Goal: Communication & Community: Answer question/provide support

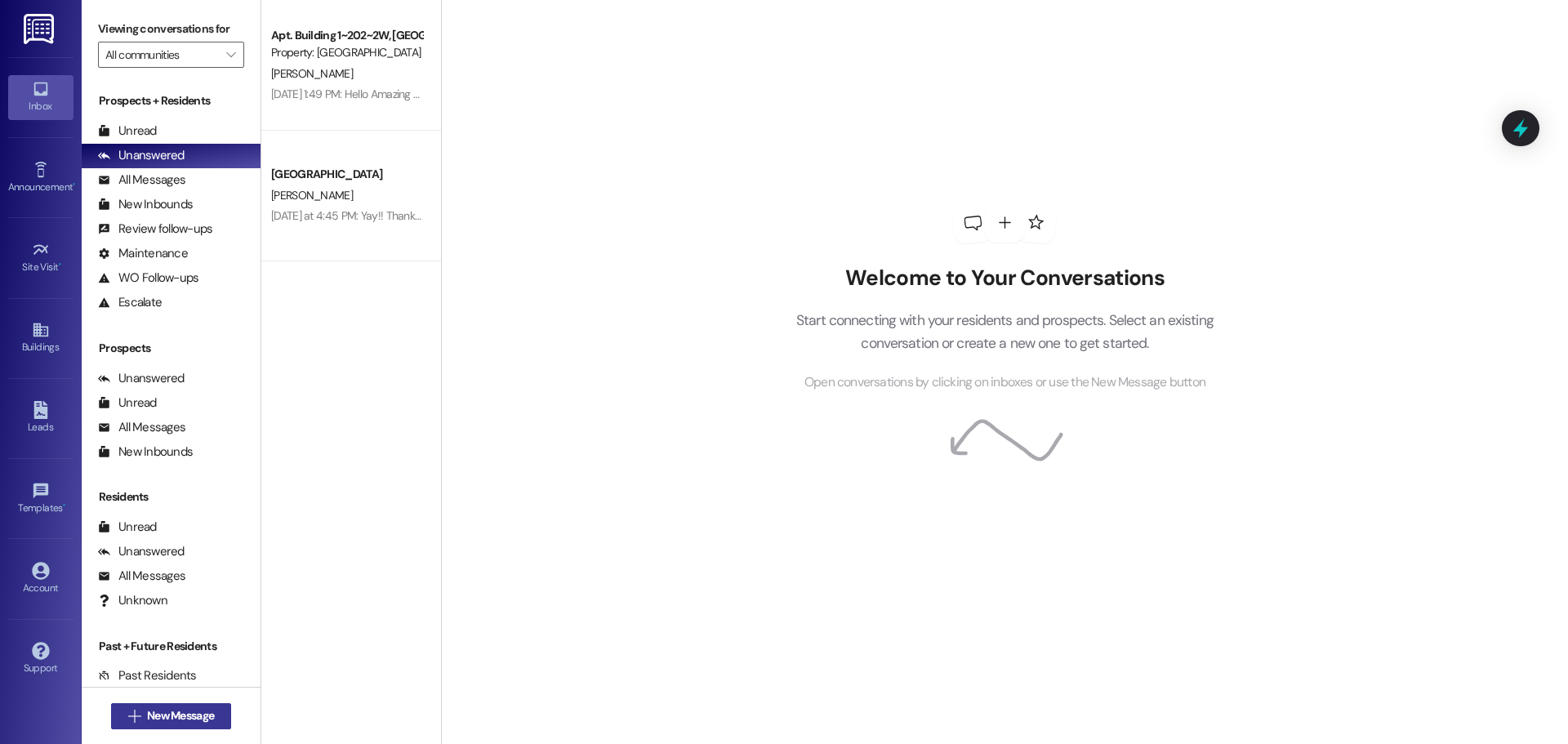
click at [201, 711] on span "New Message" at bounding box center [180, 716] width 67 height 17
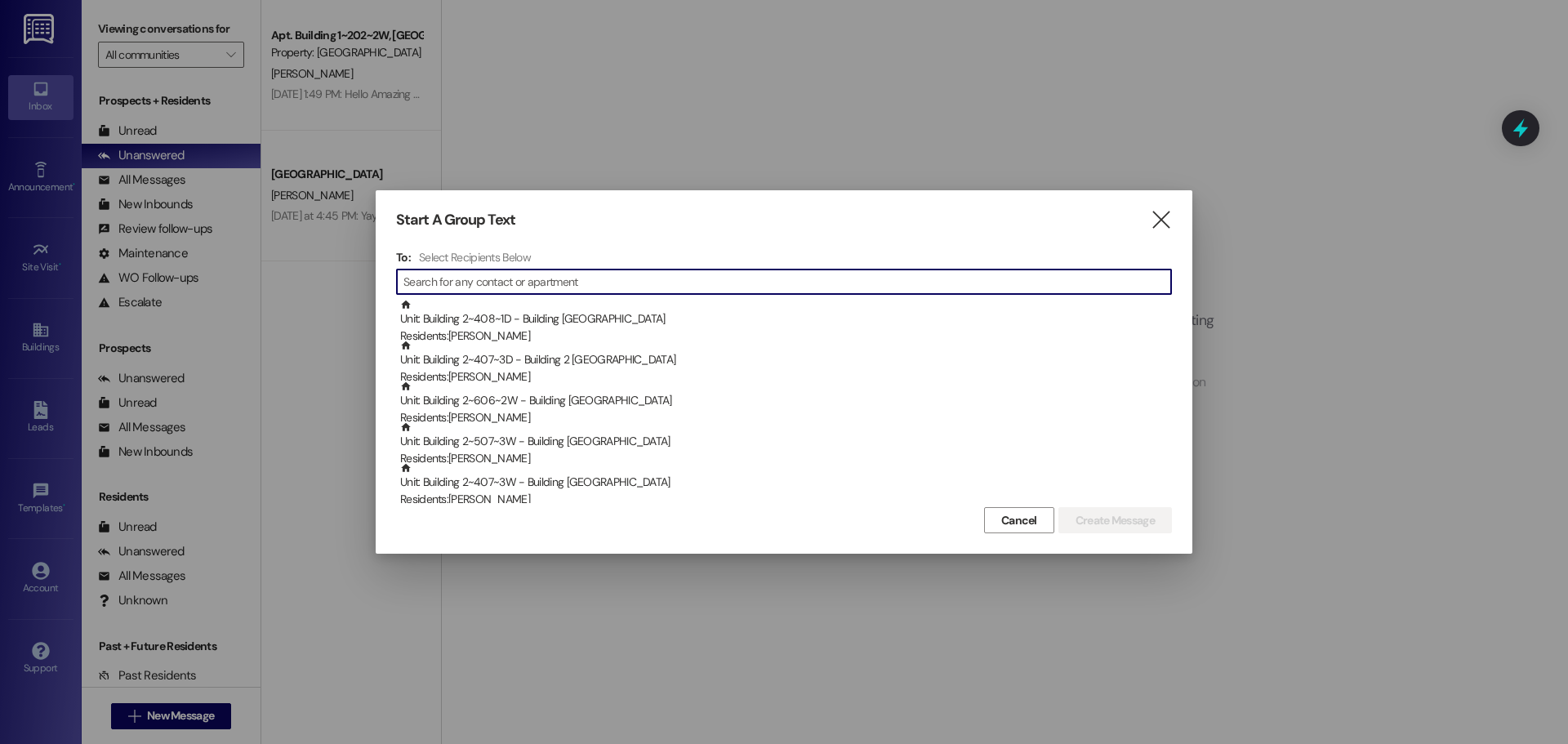
click at [708, 270] on div "" at bounding box center [784, 281] width 776 height 26
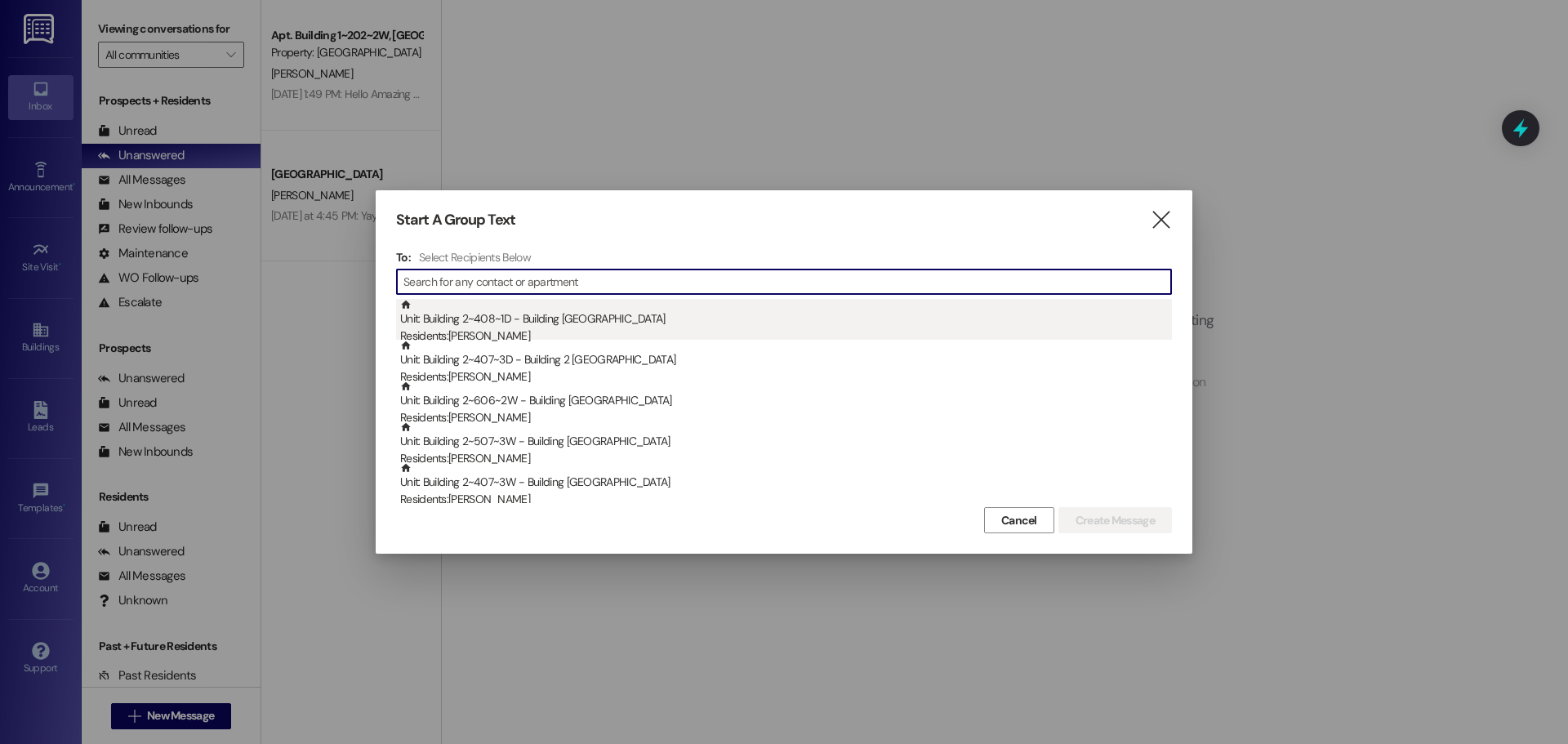
drag, startPoint x: 705, startPoint y: 274, endPoint x: 707, endPoint y: 311, distance: 37.1
click at [705, 274] on input at bounding box center [787, 282] width 768 height 23
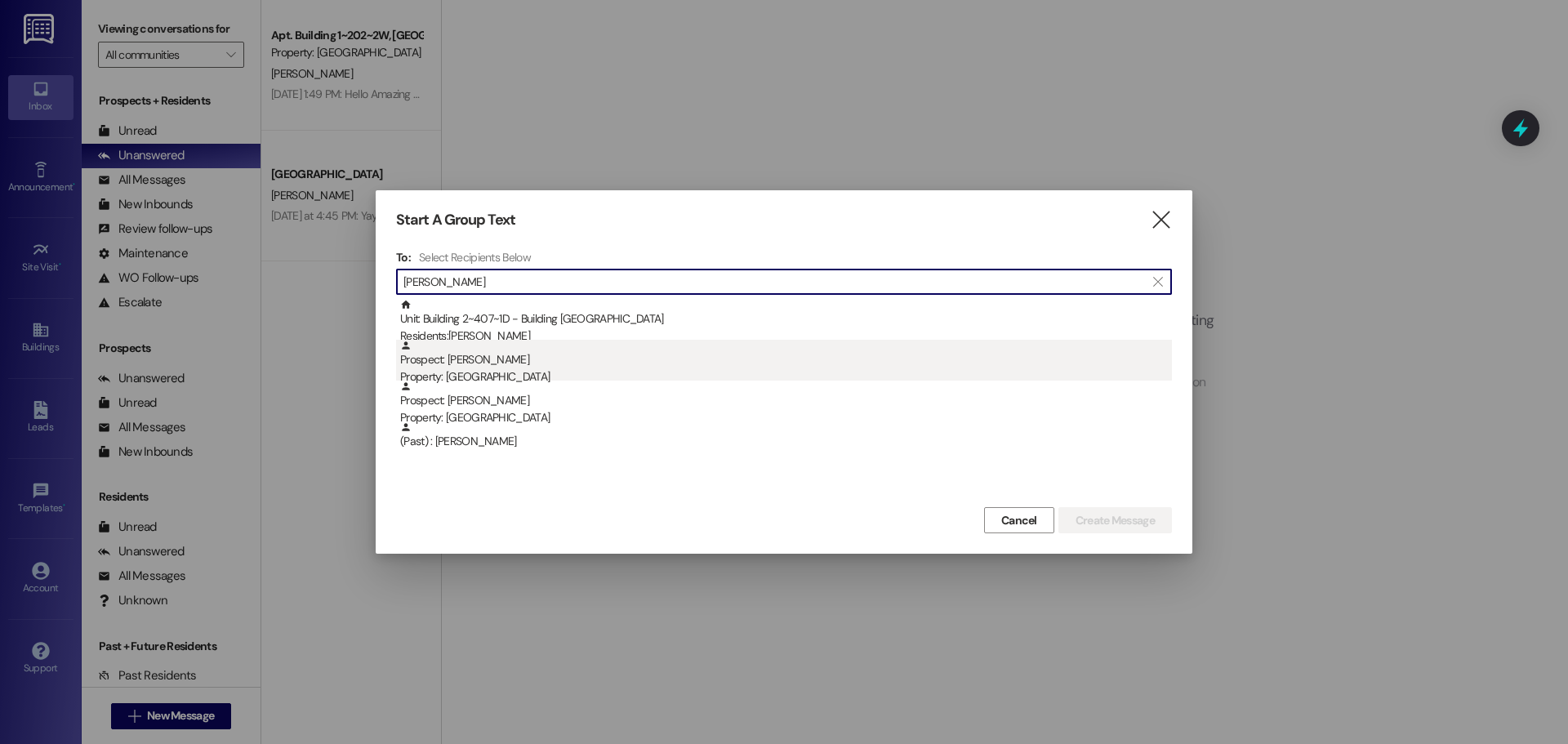
type input "[PERSON_NAME]"
click at [694, 340] on div "Prospect: [PERSON_NAME] Property: Colonial House" at bounding box center [786, 363] width 772 height 46
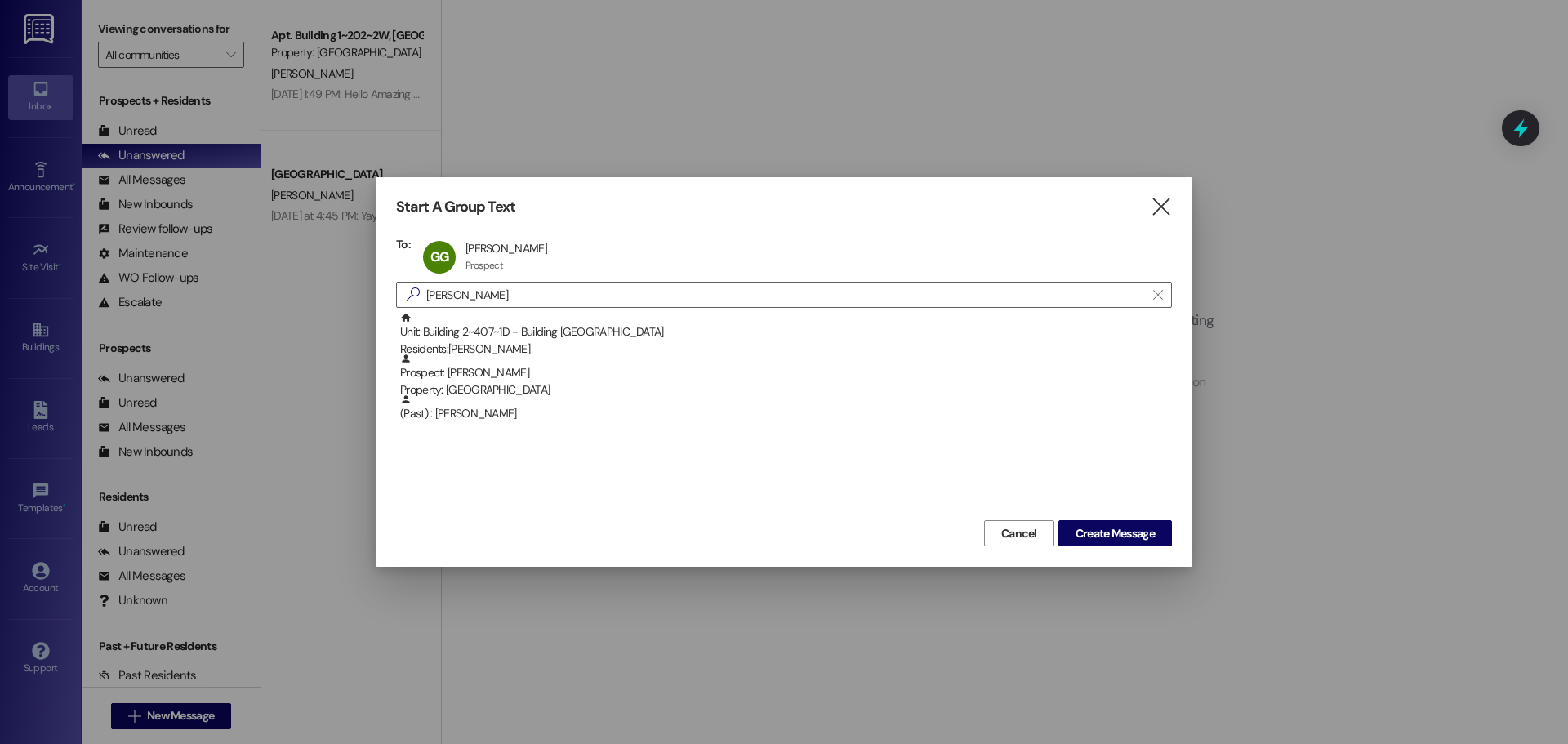
click at [551, 253] on div "GG [PERSON_NAME] [PERSON_NAME] Prospect Prospect click to remove" at bounding box center [786, 257] width 735 height 41
click at [1139, 545] on button "Create Message" at bounding box center [1115, 533] width 114 height 26
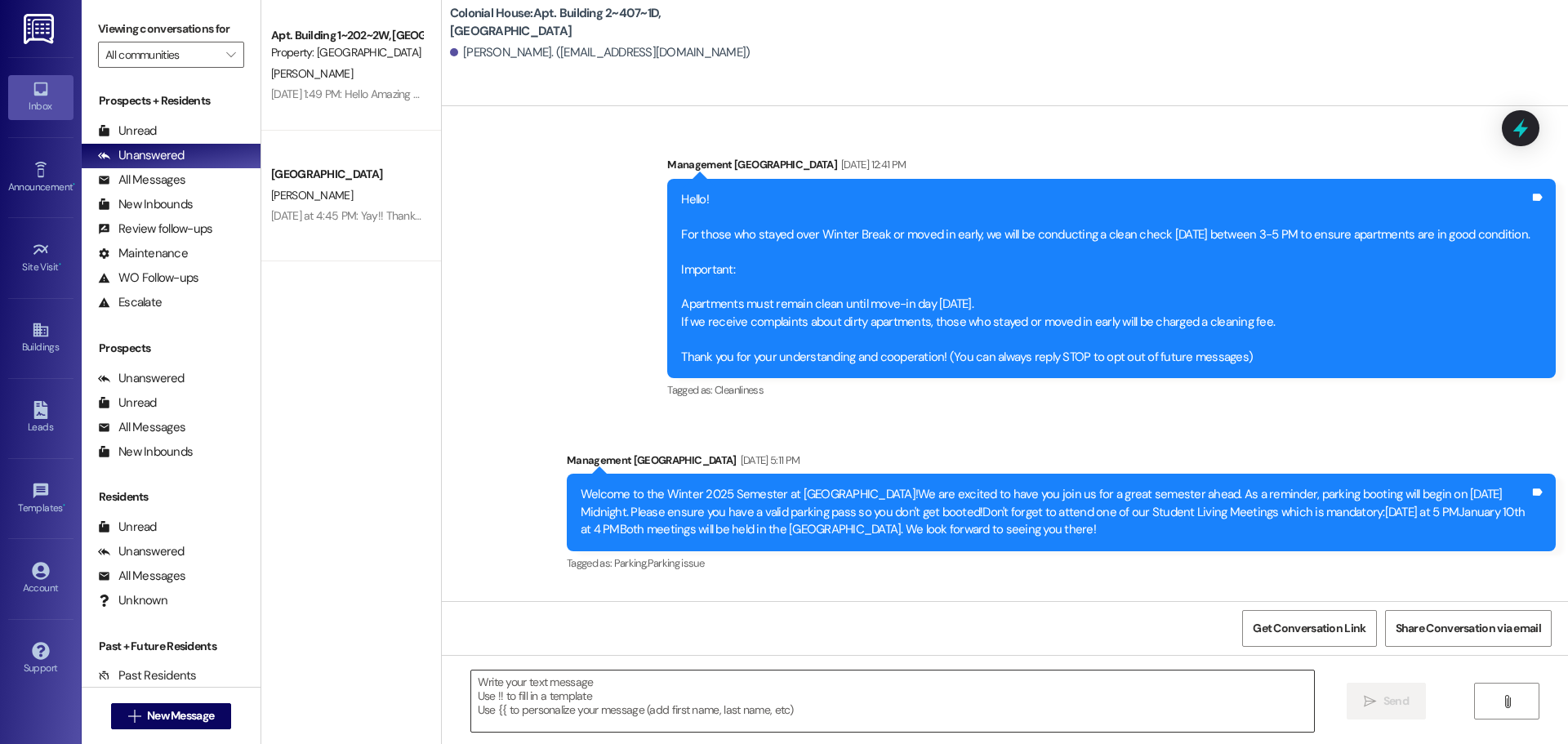
click at [563, 700] on textarea at bounding box center [893, 701] width 843 height 61
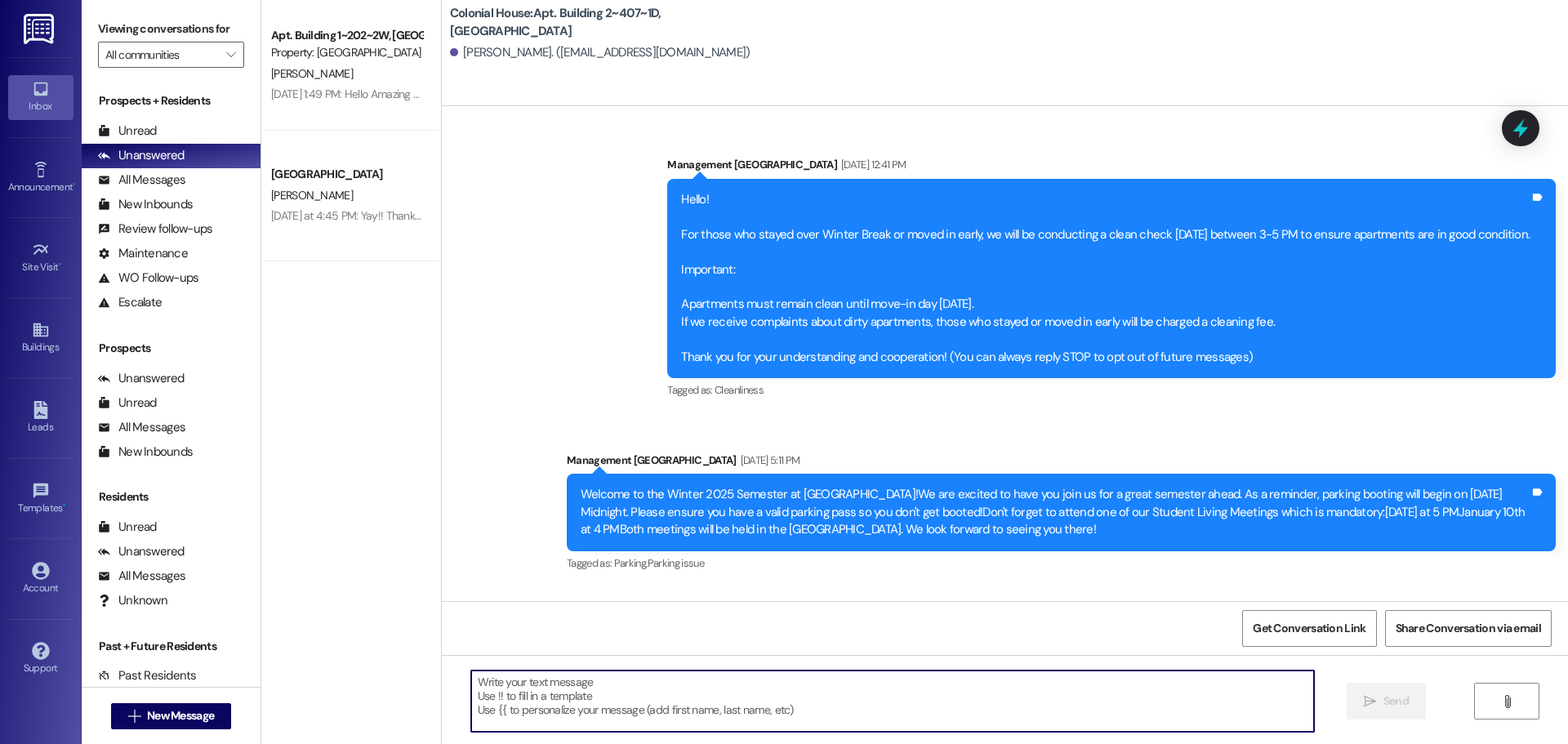
scroll to position [37082, 0]
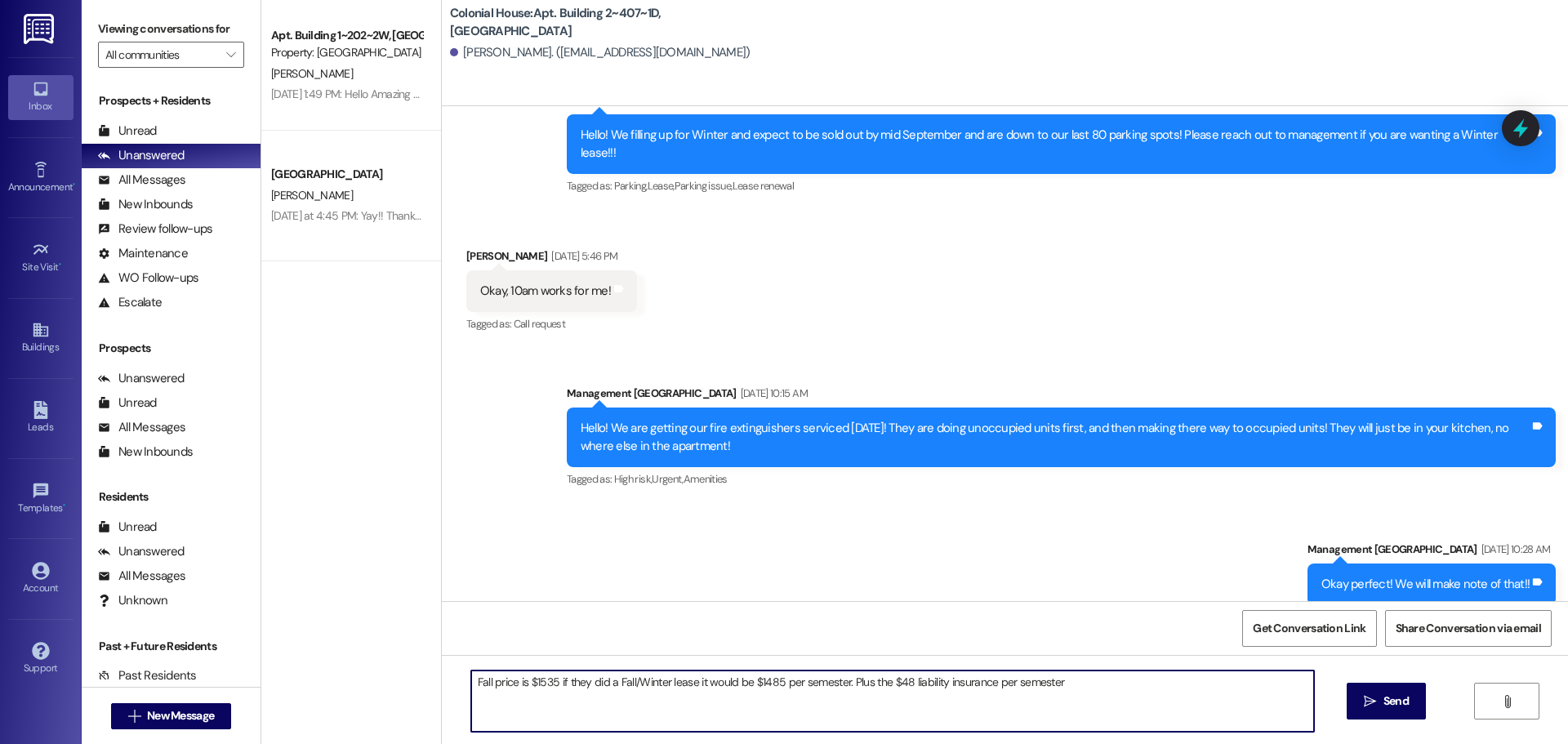
type textarea "Fall price is $1535 if they did a Fall/Winter lease it would be $1485 per semes…"
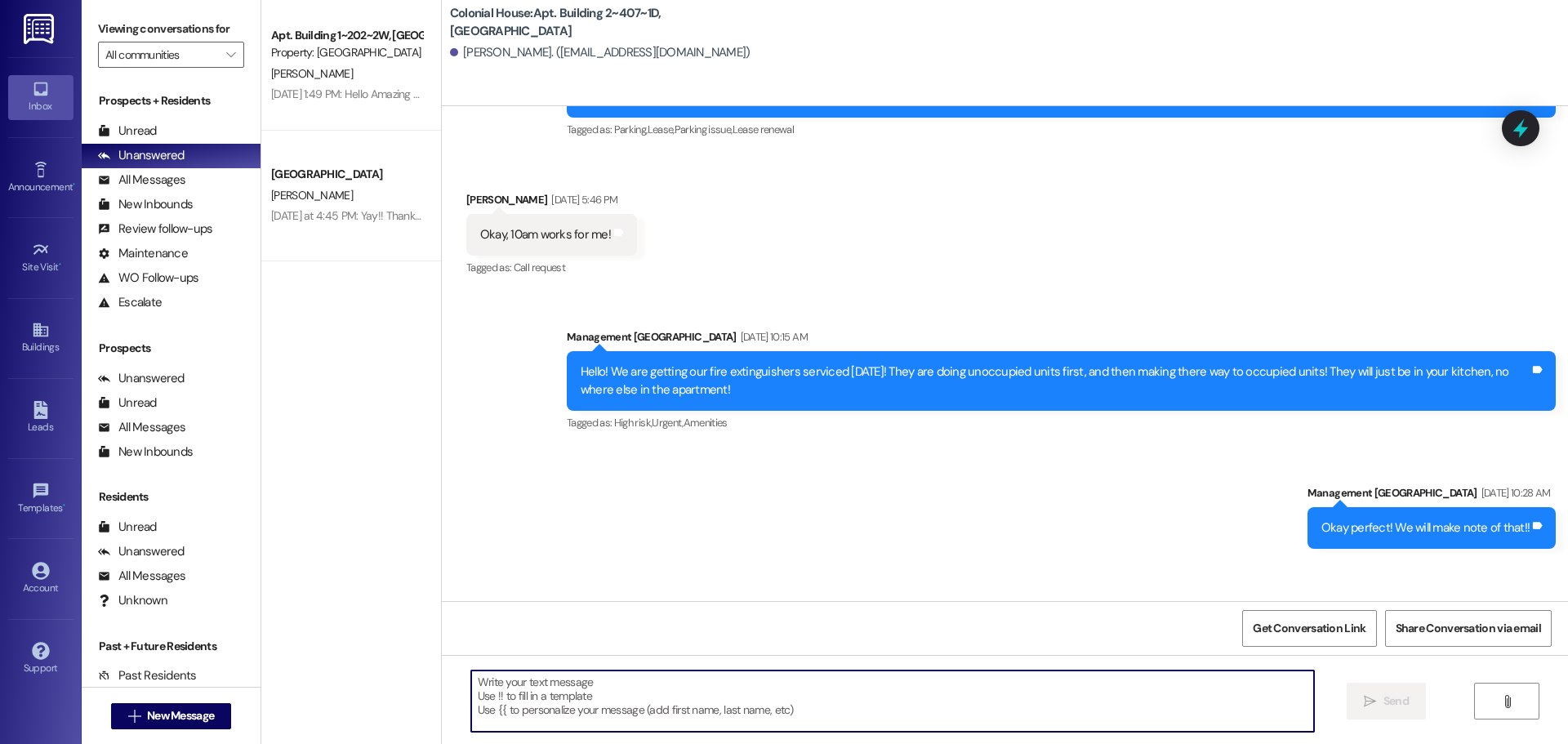
scroll to position [37114, 0]
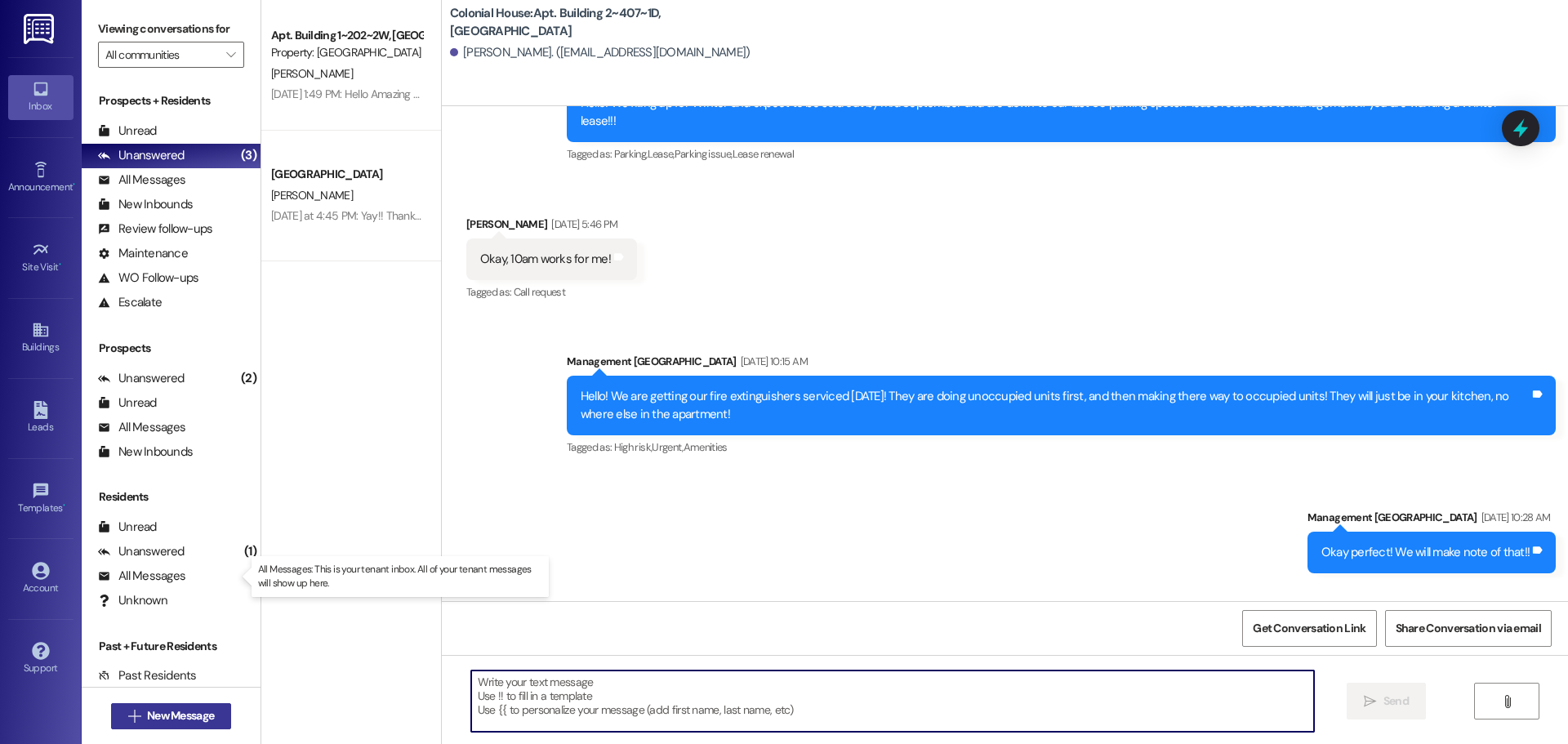
click at [155, 718] on span "New Message" at bounding box center [180, 716] width 67 height 17
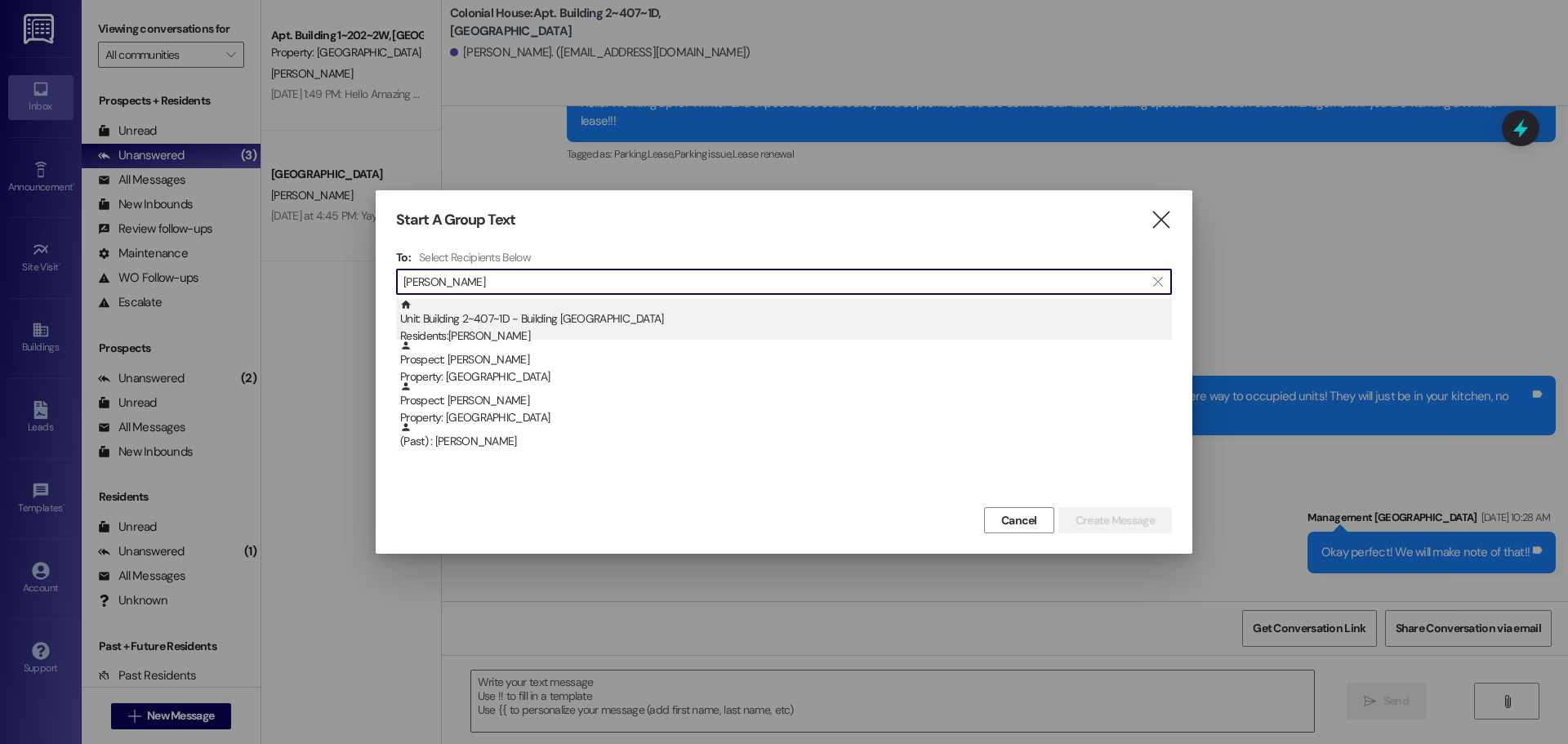
type input "glenn"
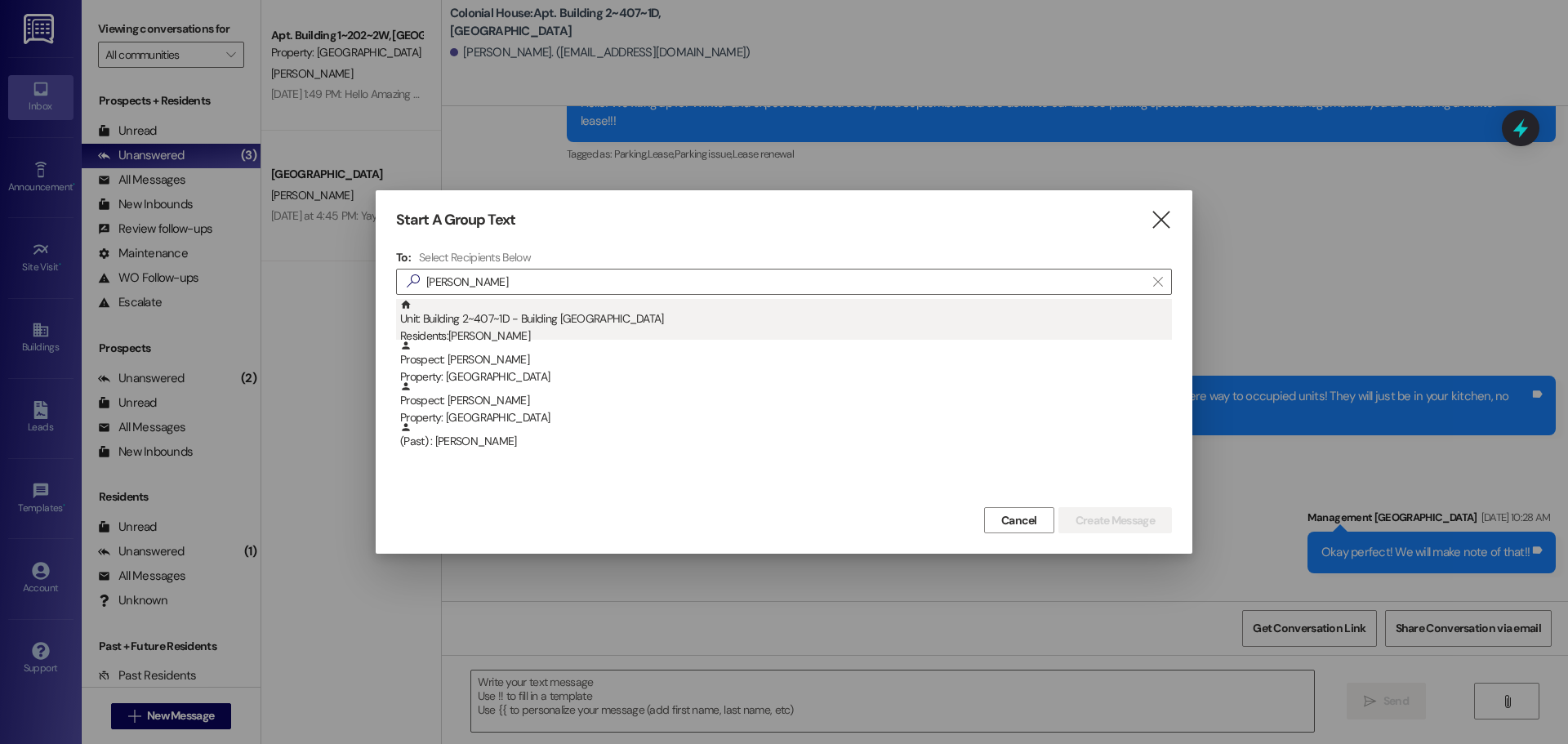
click at [551, 331] on div "Residents: Glenn Gettys" at bounding box center [786, 336] width 772 height 17
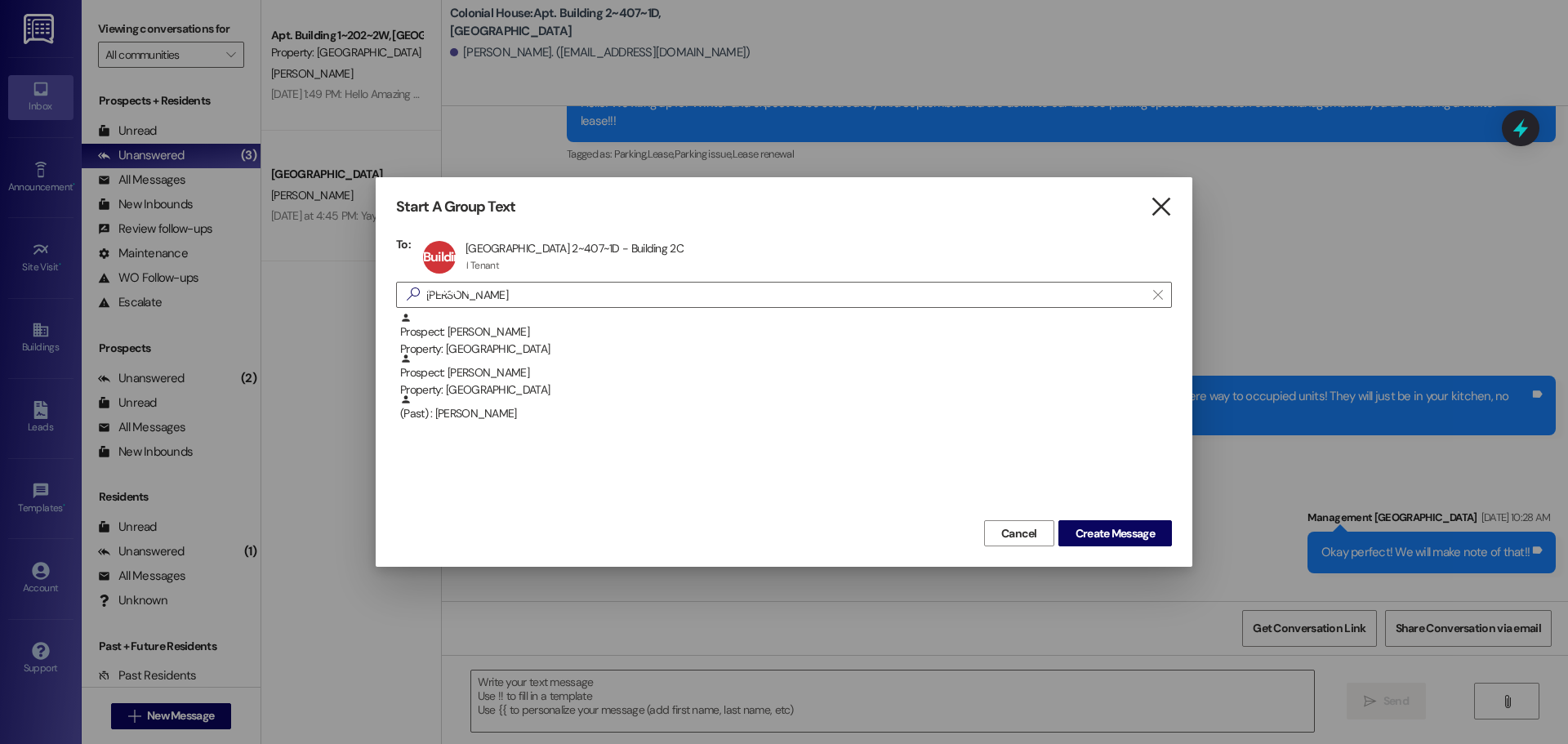
click at [1162, 201] on icon "" at bounding box center [1161, 207] width 22 height 17
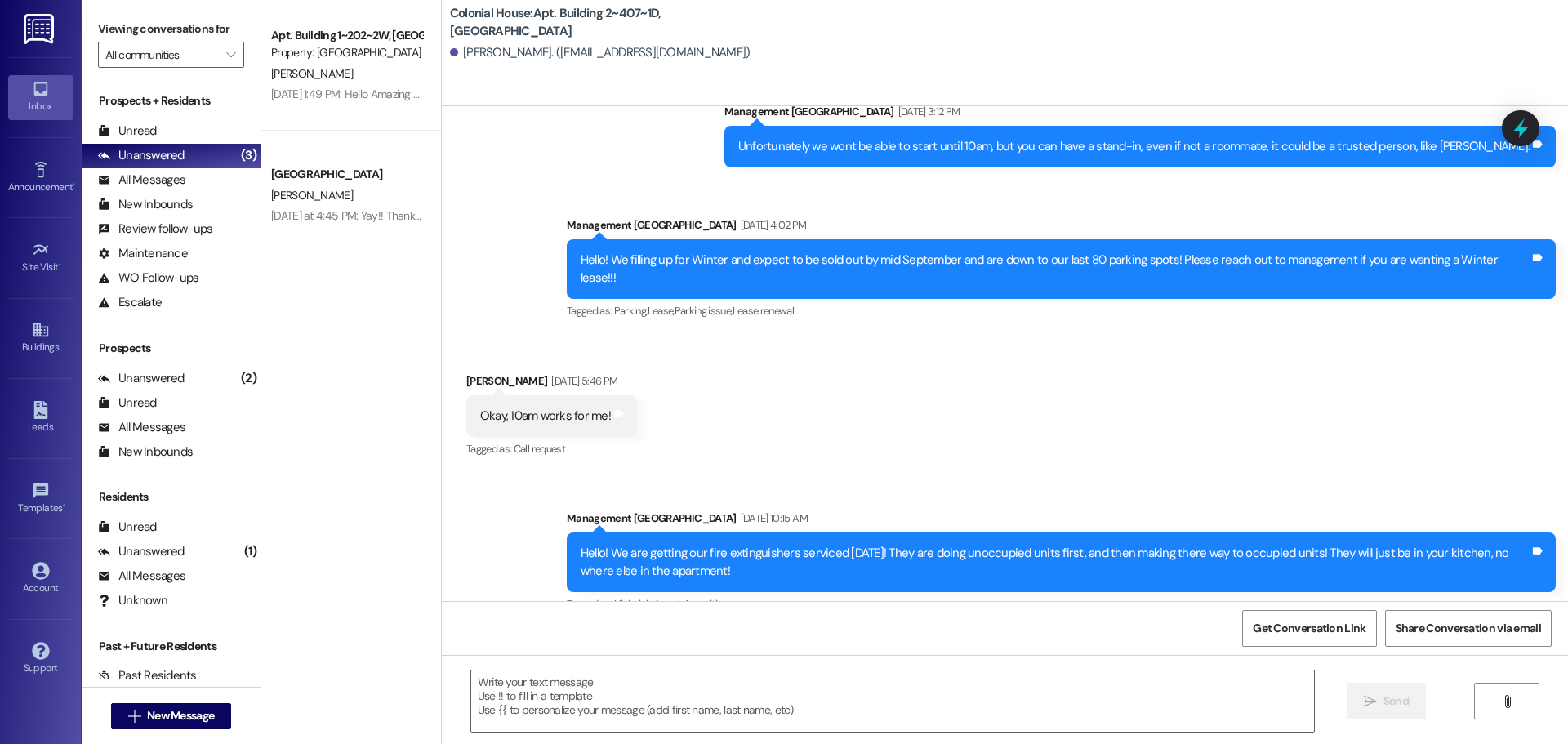
scroll to position [36951, 0]
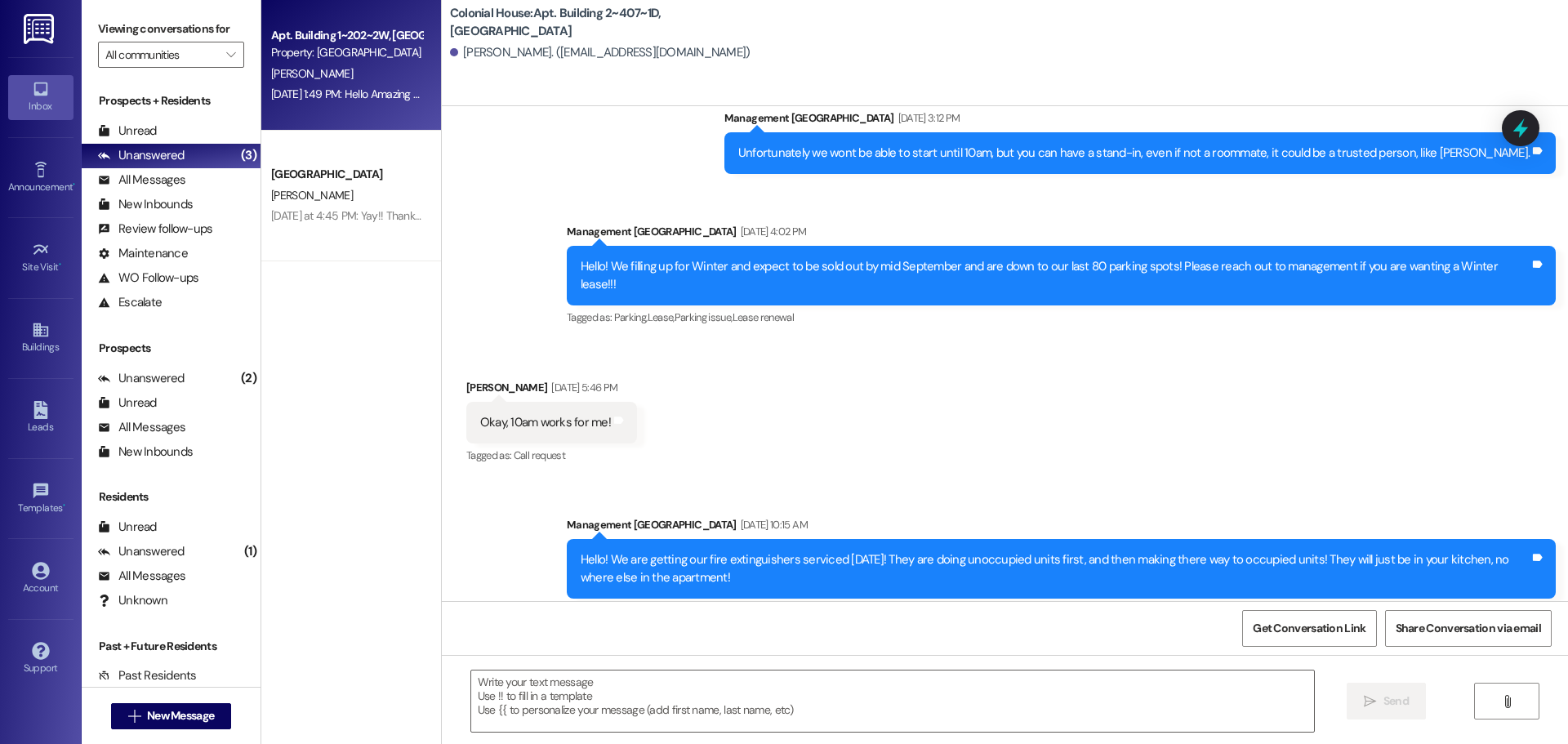
click at [336, 100] on div "Aug 27, 2025 at 1:49 PM: Hello Amazing Residents! We will be doing Clean checks…" at bounding box center [695, 94] width 847 height 15
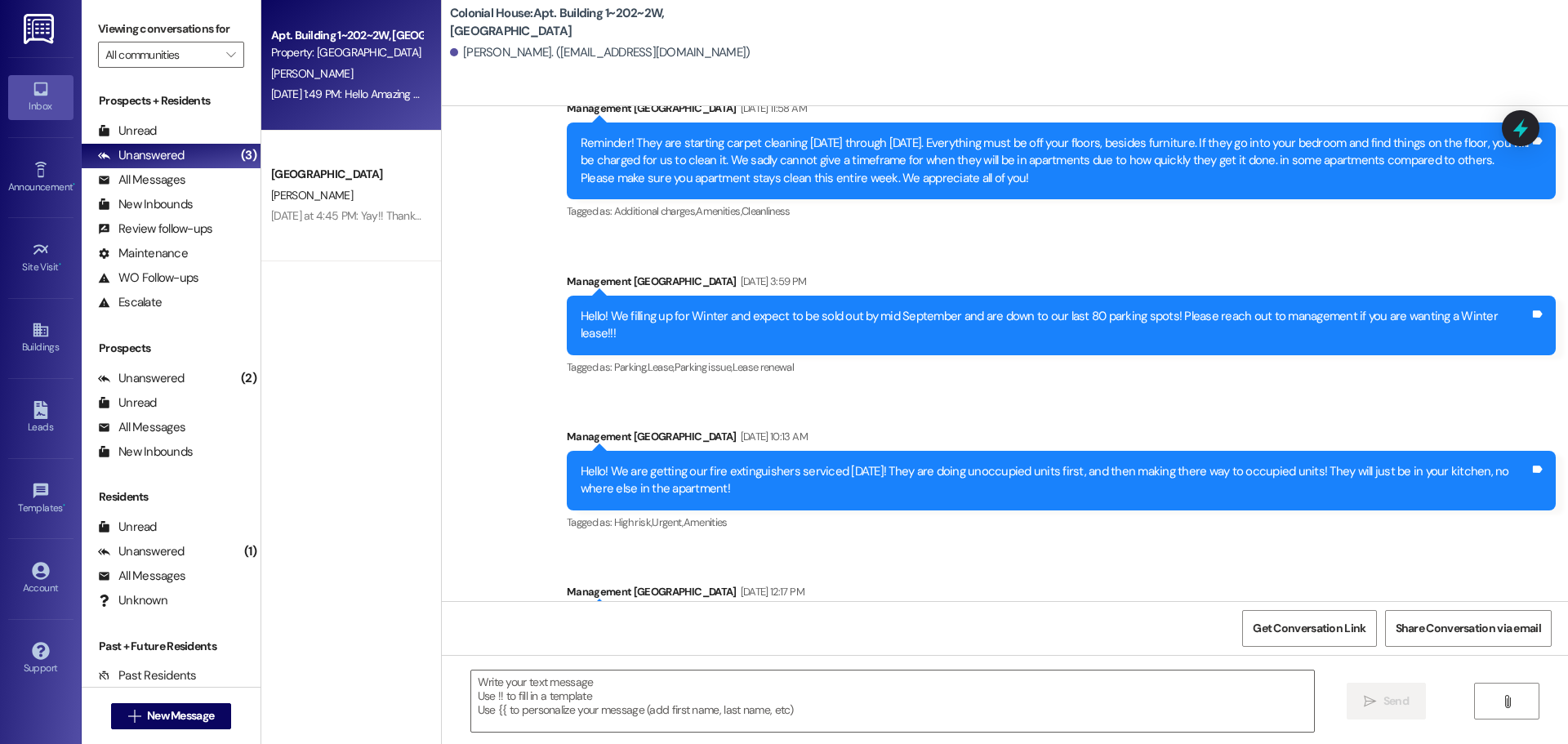
scroll to position [24850, 0]
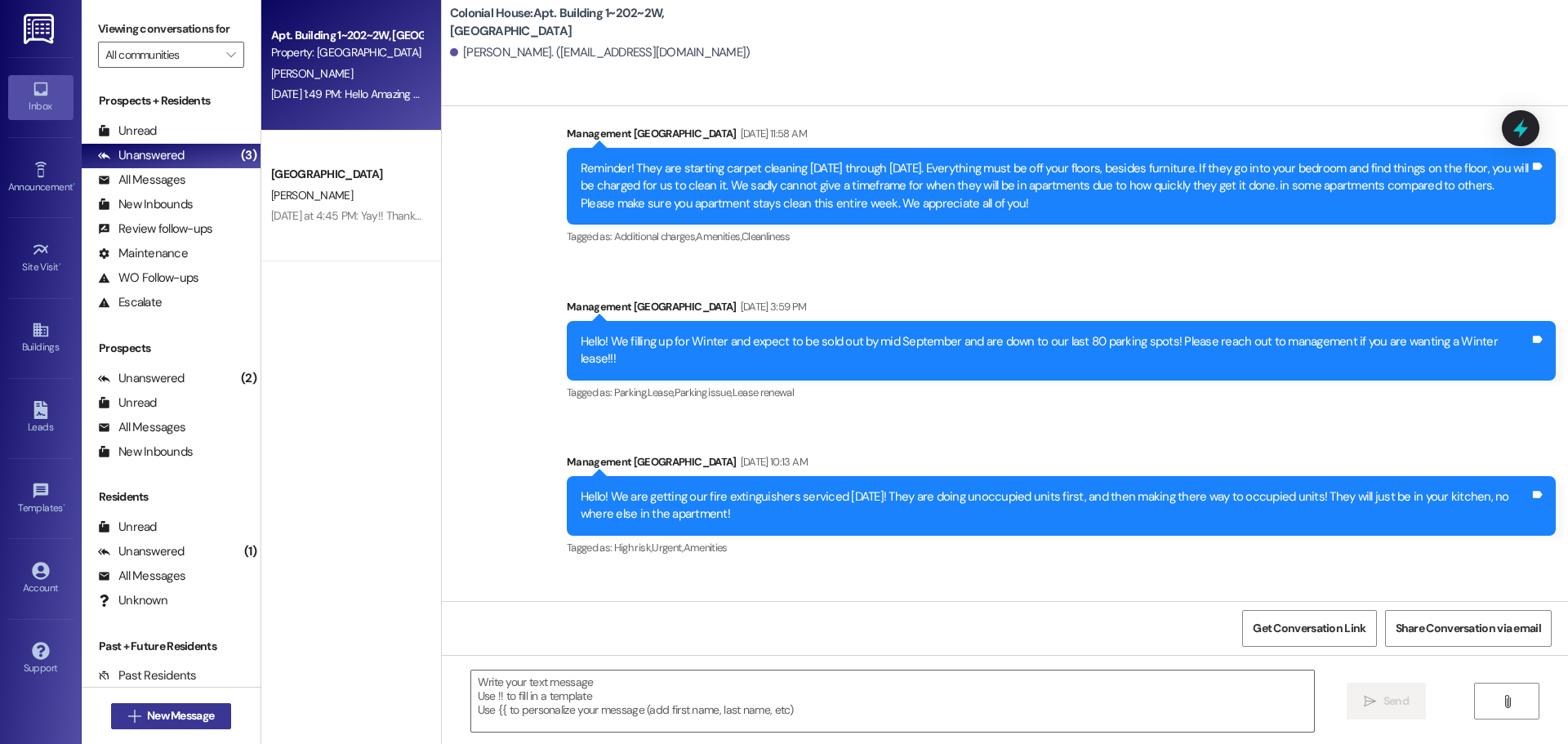
click at [162, 725] on button " New Message" at bounding box center [171, 716] width 121 height 26
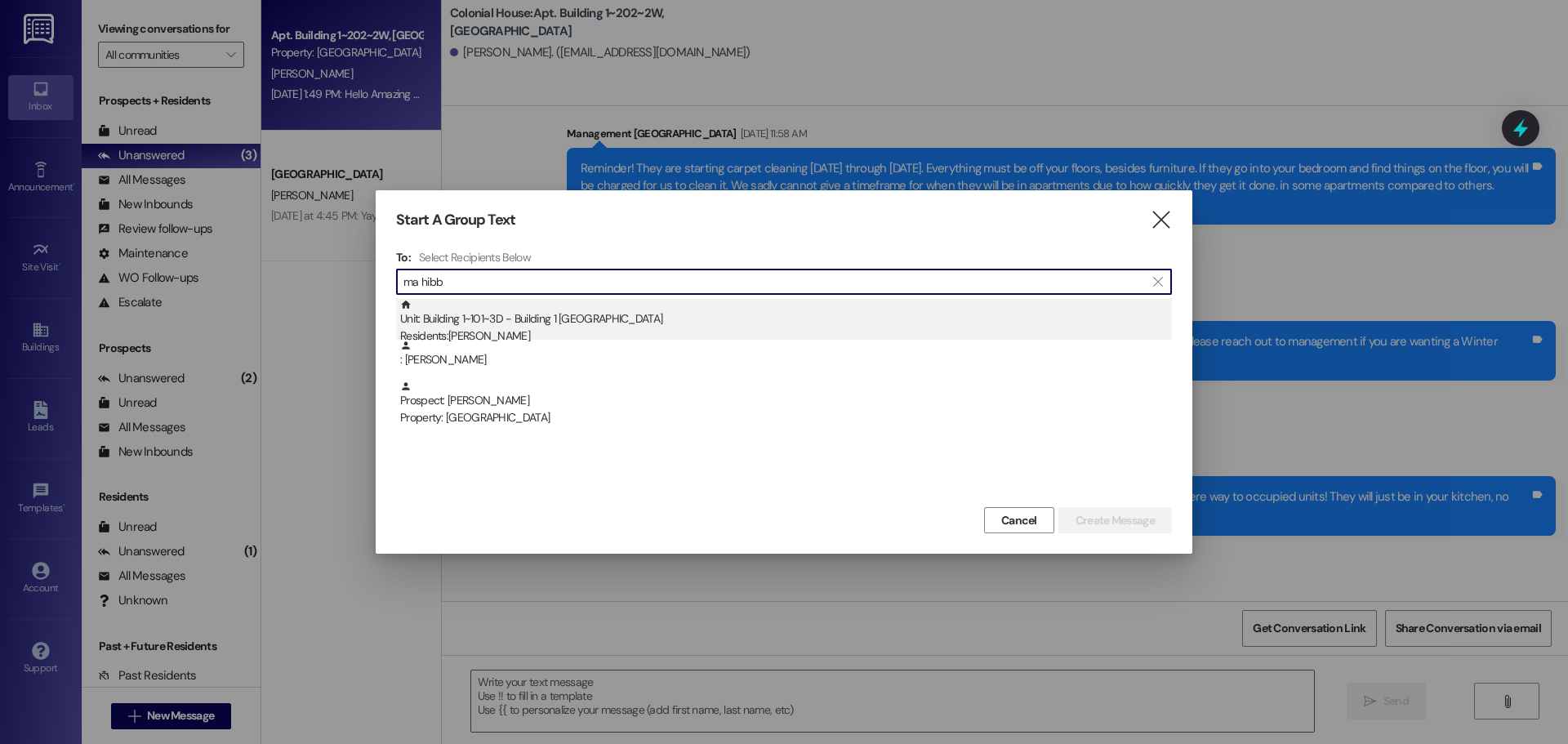
type input "ma hibb"
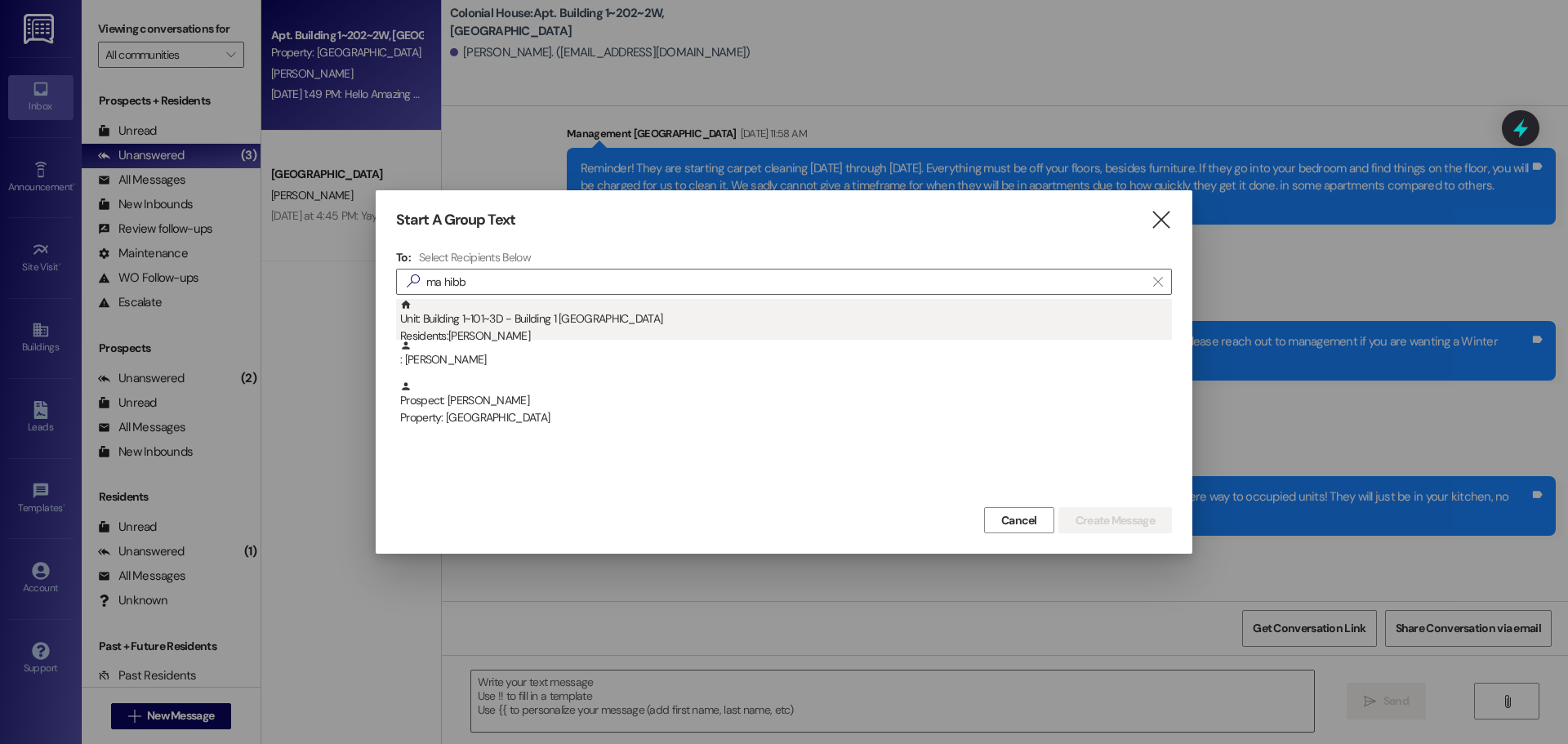
click at [700, 328] on div "Residents: Emma Hibbits" at bounding box center [786, 336] width 772 height 17
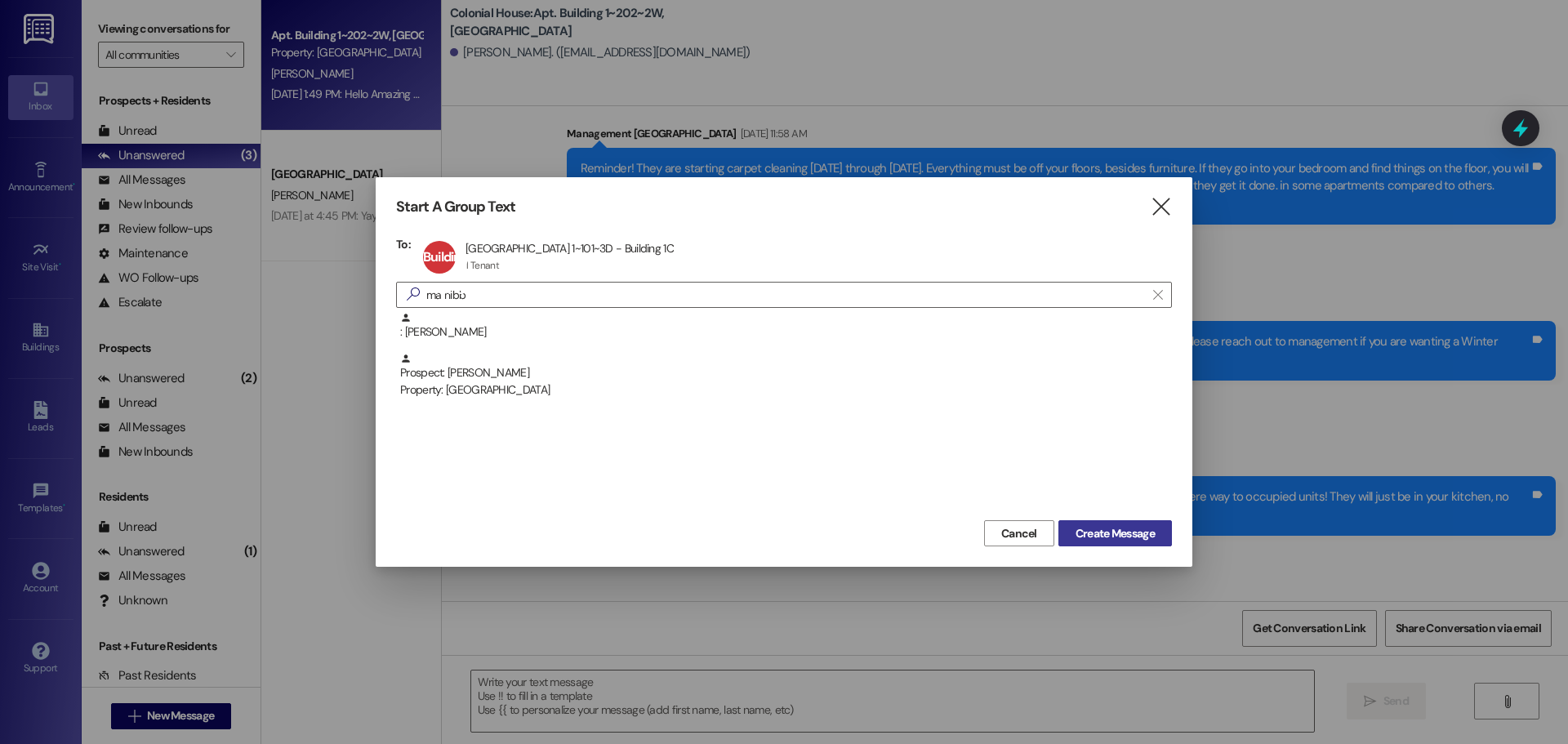
click at [1119, 533] on span "Create Message" at bounding box center [1115, 534] width 79 height 17
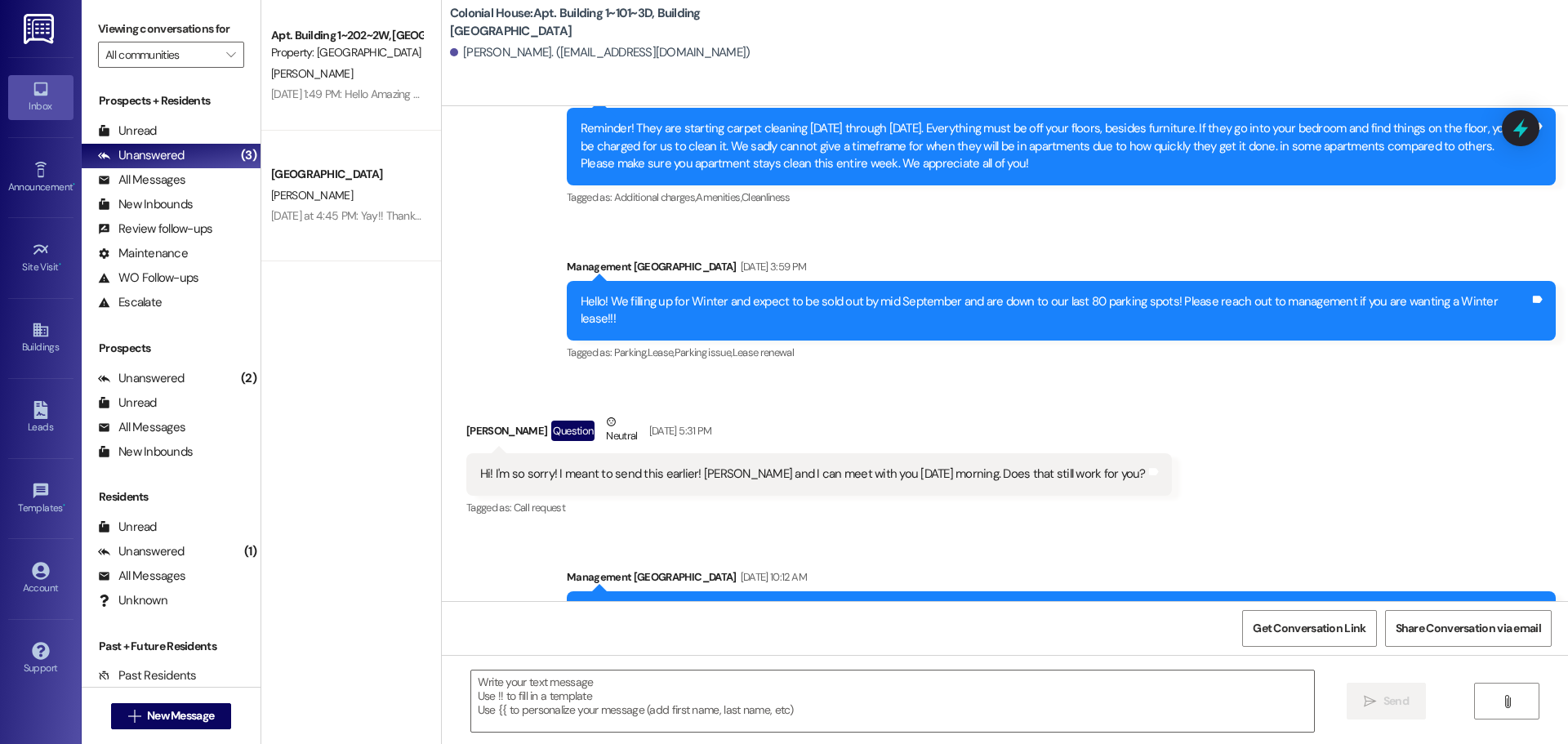
scroll to position [8500, 0]
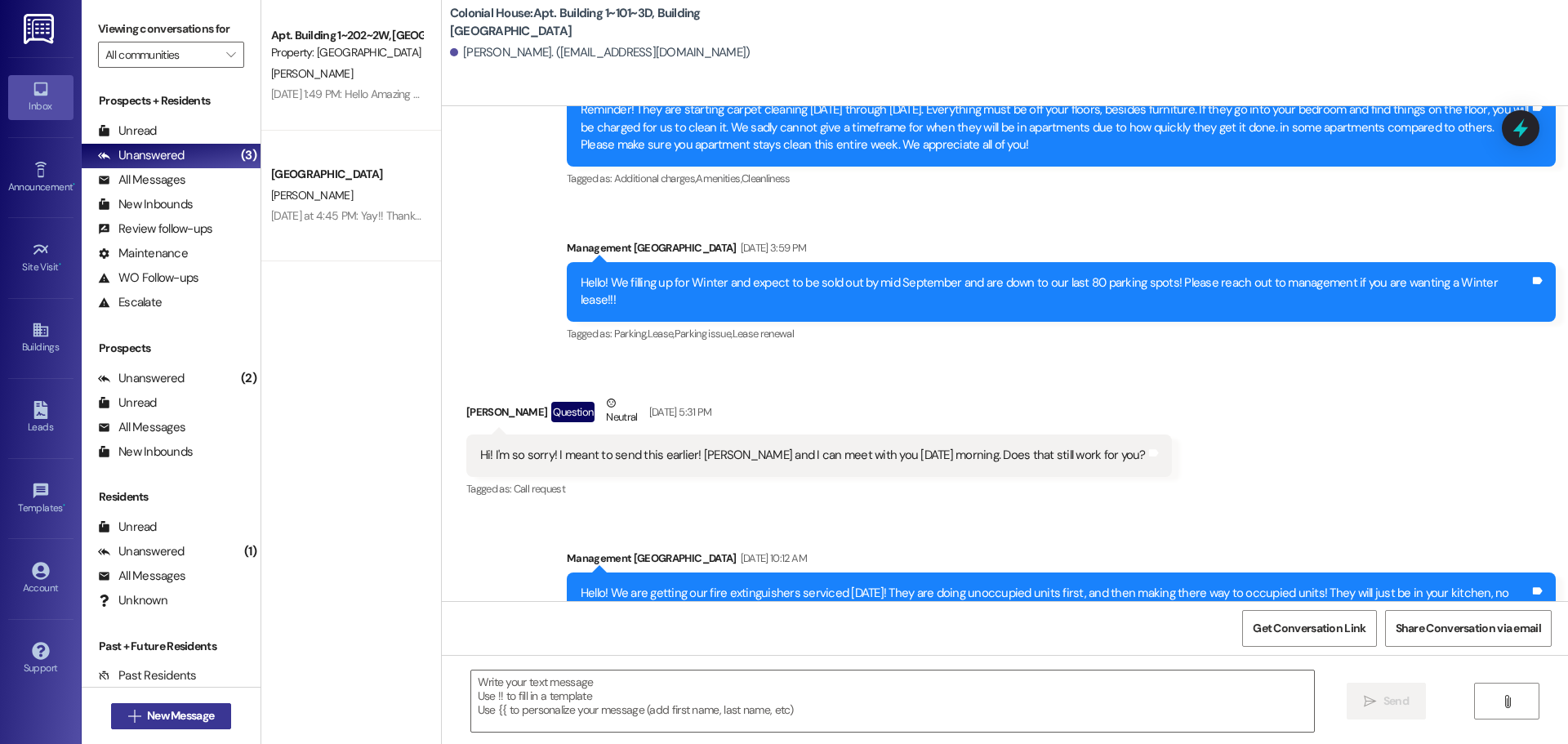
click at [187, 723] on span "New Message" at bounding box center [180, 716] width 67 height 17
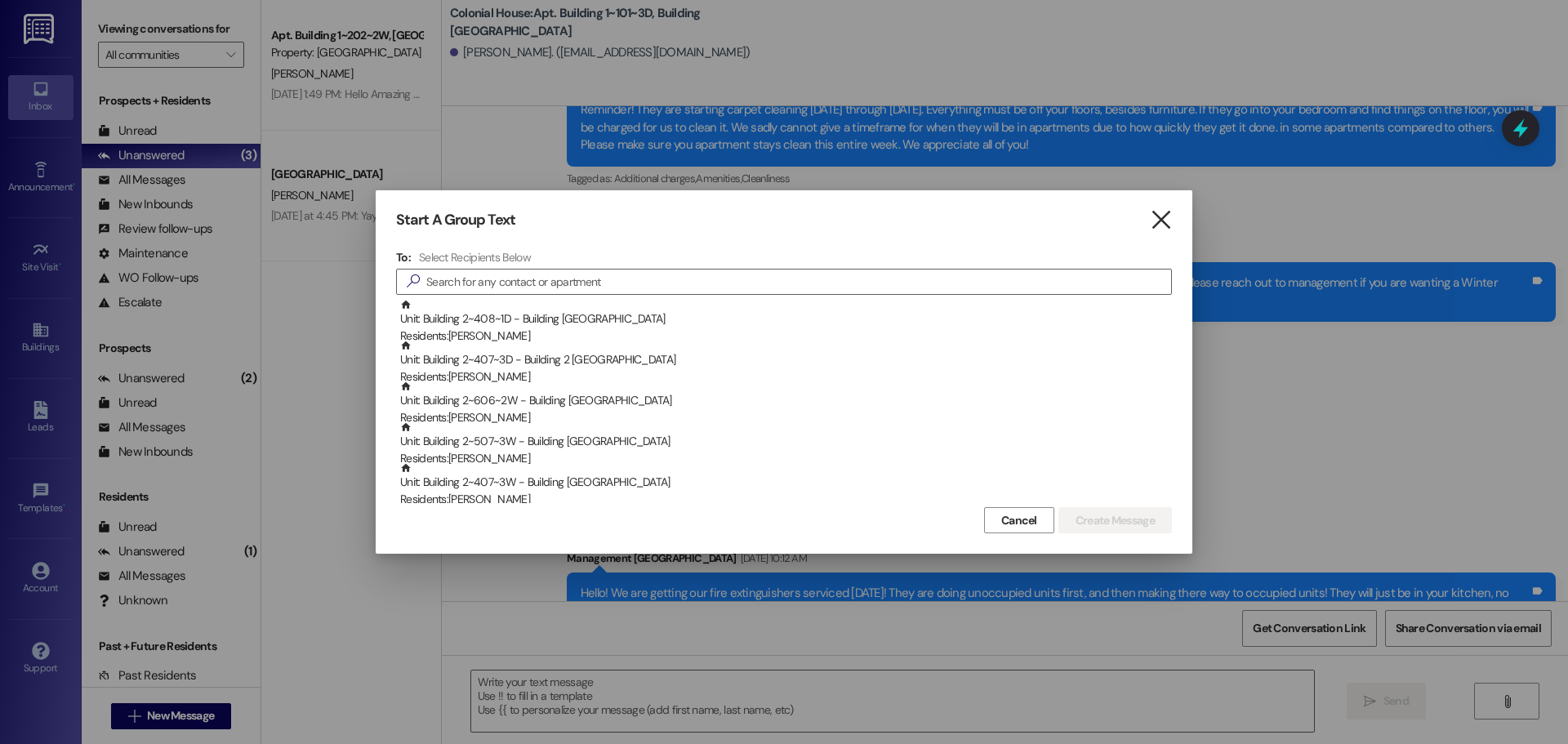
click at [1167, 229] on icon "" at bounding box center [1161, 219] width 22 height 17
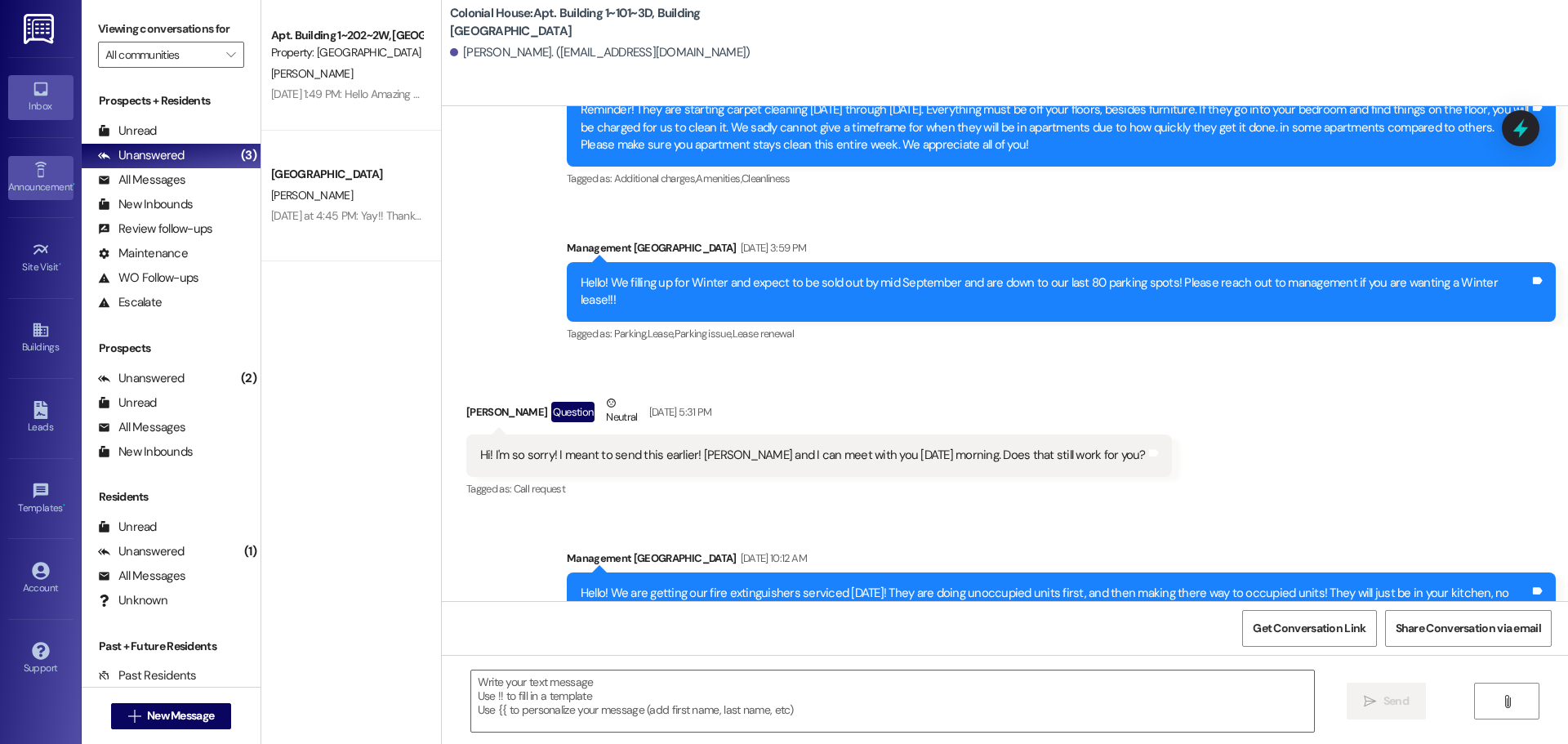
click at [67, 169] on link "Announcement •" at bounding box center [41, 178] width 66 height 44
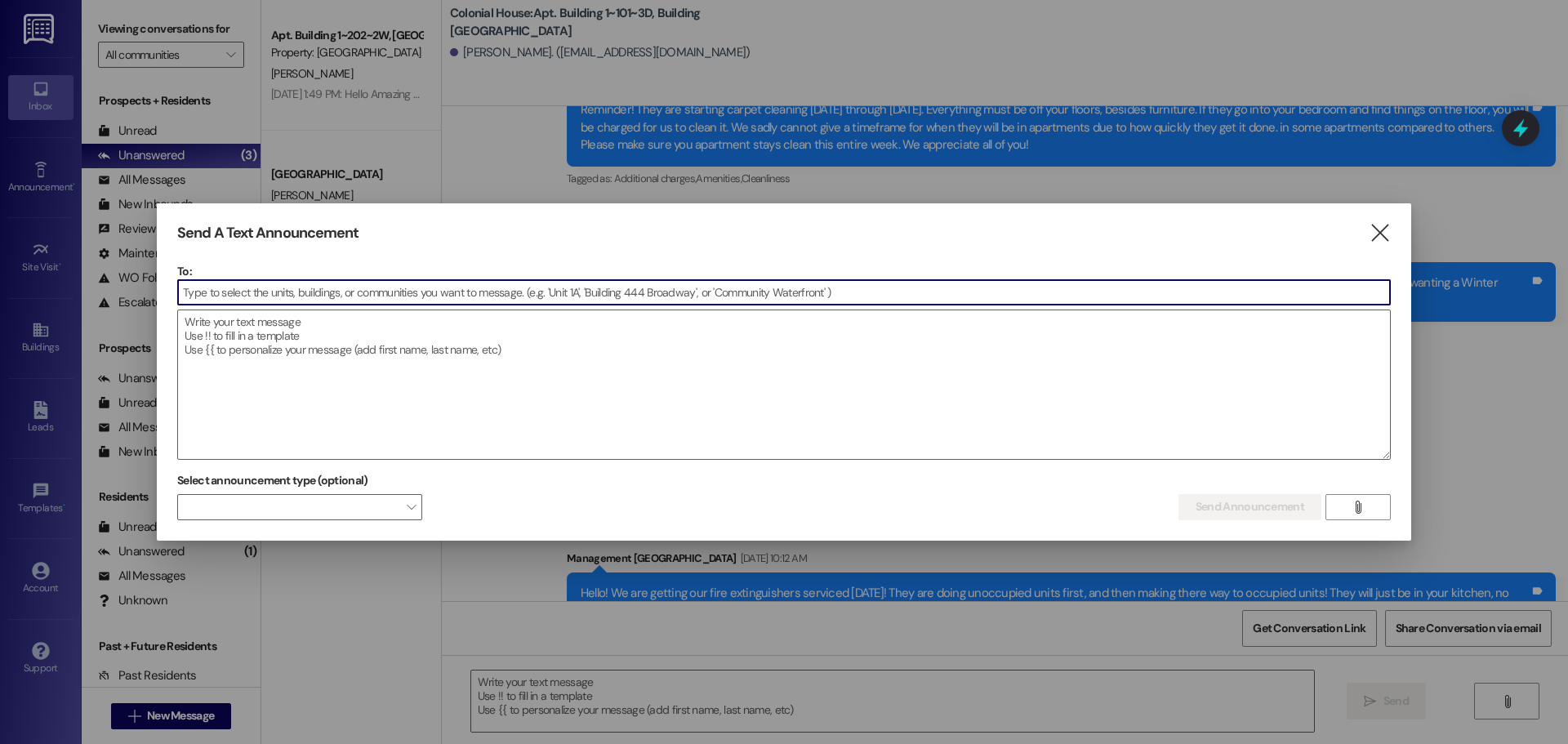
click at [418, 288] on input at bounding box center [784, 293] width 1212 height 25
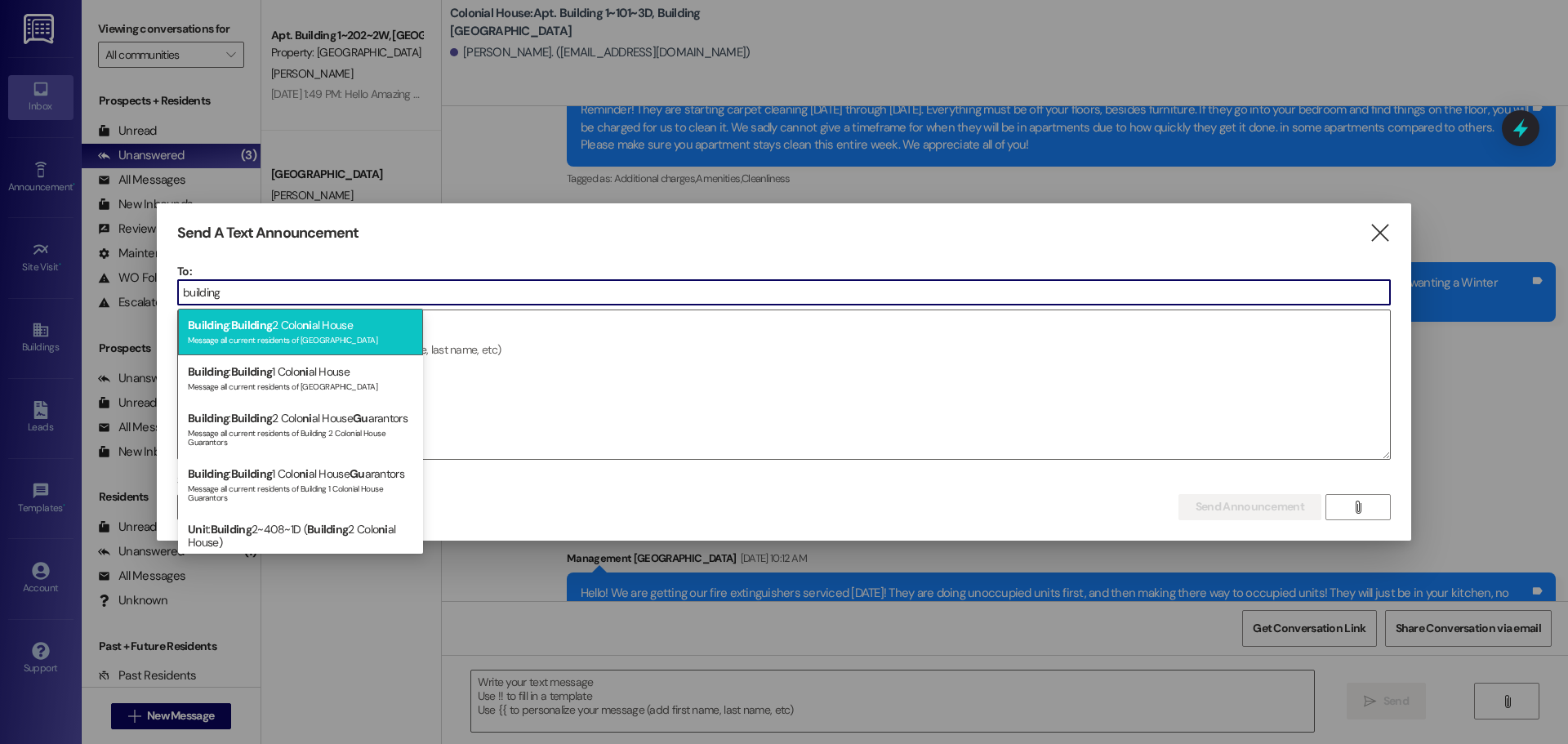
type input "building"
click at [326, 331] on div "Building : Building 2 Colo ni al House Message all current residents of Buildin…" at bounding box center [301, 332] width 245 height 46
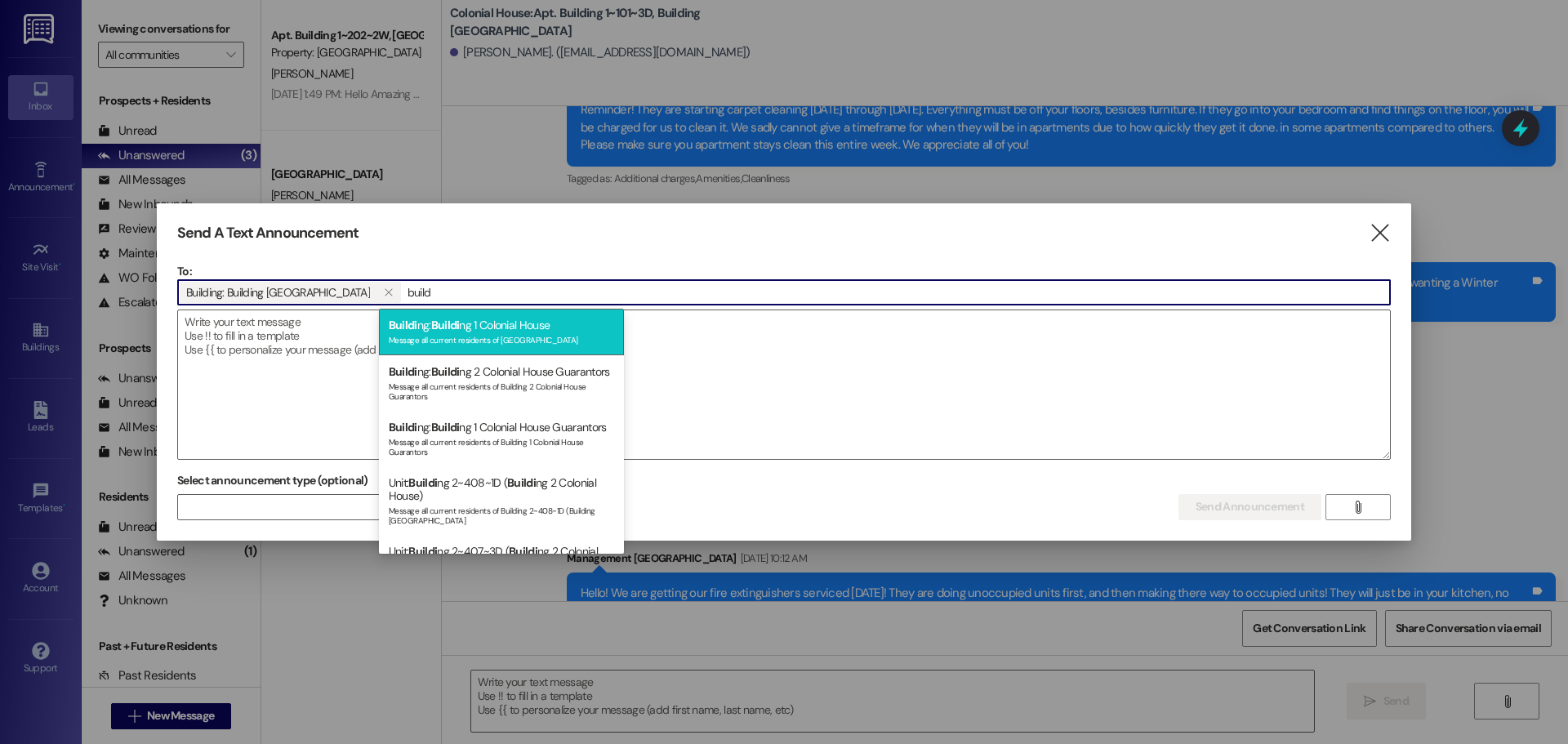
type input "build"
click at [489, 340] on div "Message all current residents of Building 1 Colonial House" at bounding box center [501, 339] width 225 height 14
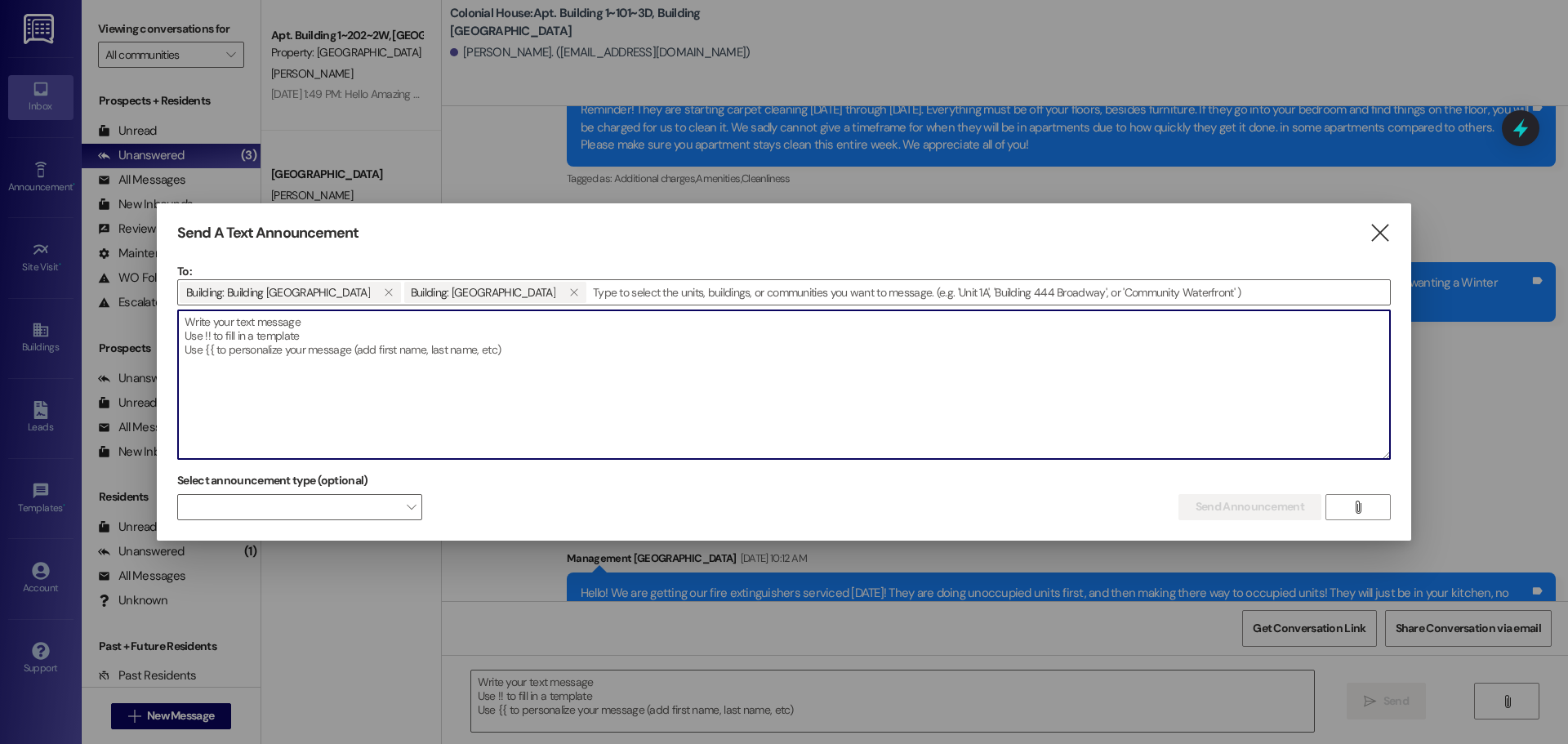
drag, startPoint x: 352, startPoint y: 352, endPoint x: 322, endPoint y: 325, distance: 40.4
click at [343, 345] on textarea at bounding box center [784, 385] width 1212 height 149
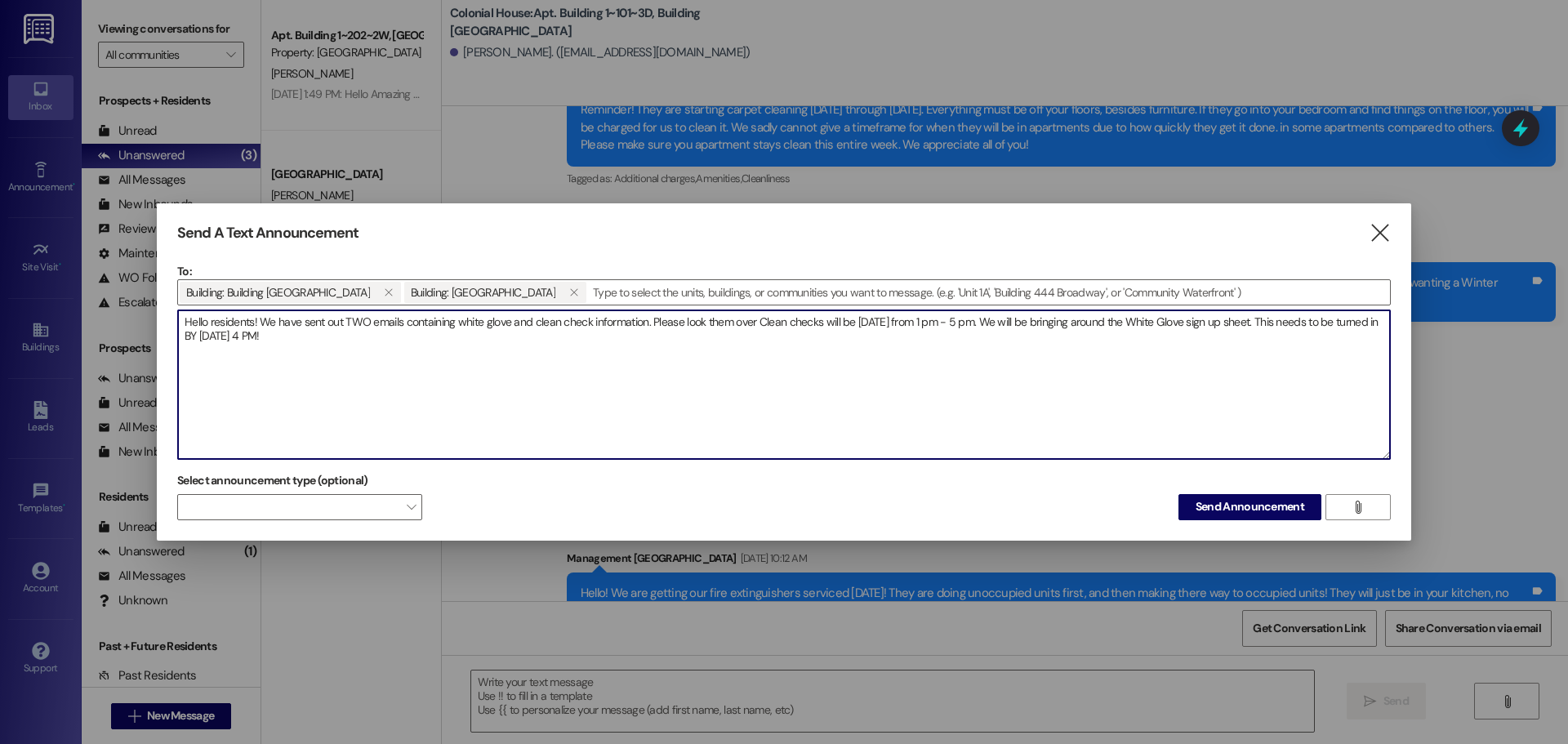
click at [335, 337] on textarea "Hello residents! We have sent out TWO emails containing white glove and clean c…" at bounding box center [784, 385] width 1212 height 149
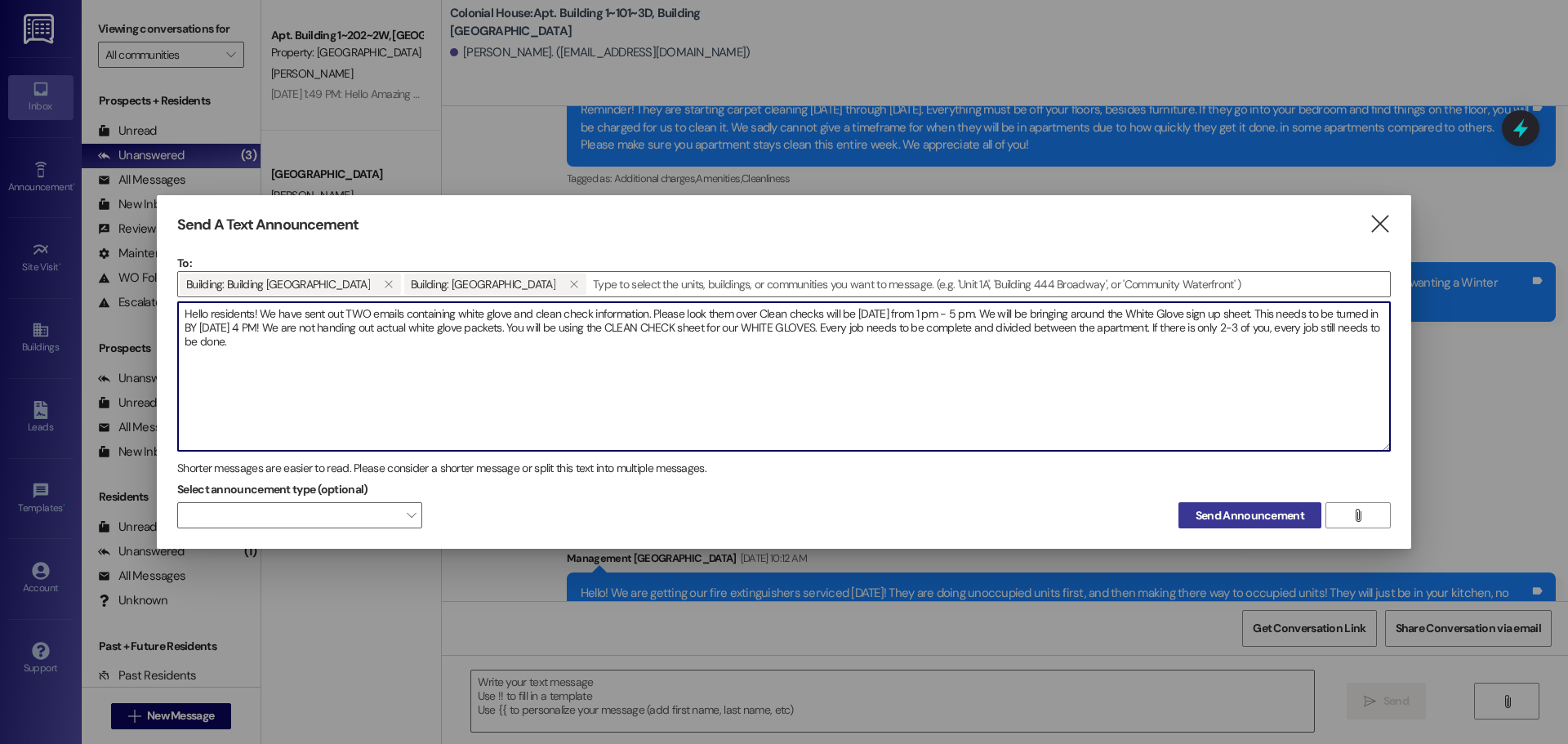
type textarea "Hello residents! We have sent out TWO emails containing white glove and clean c…"
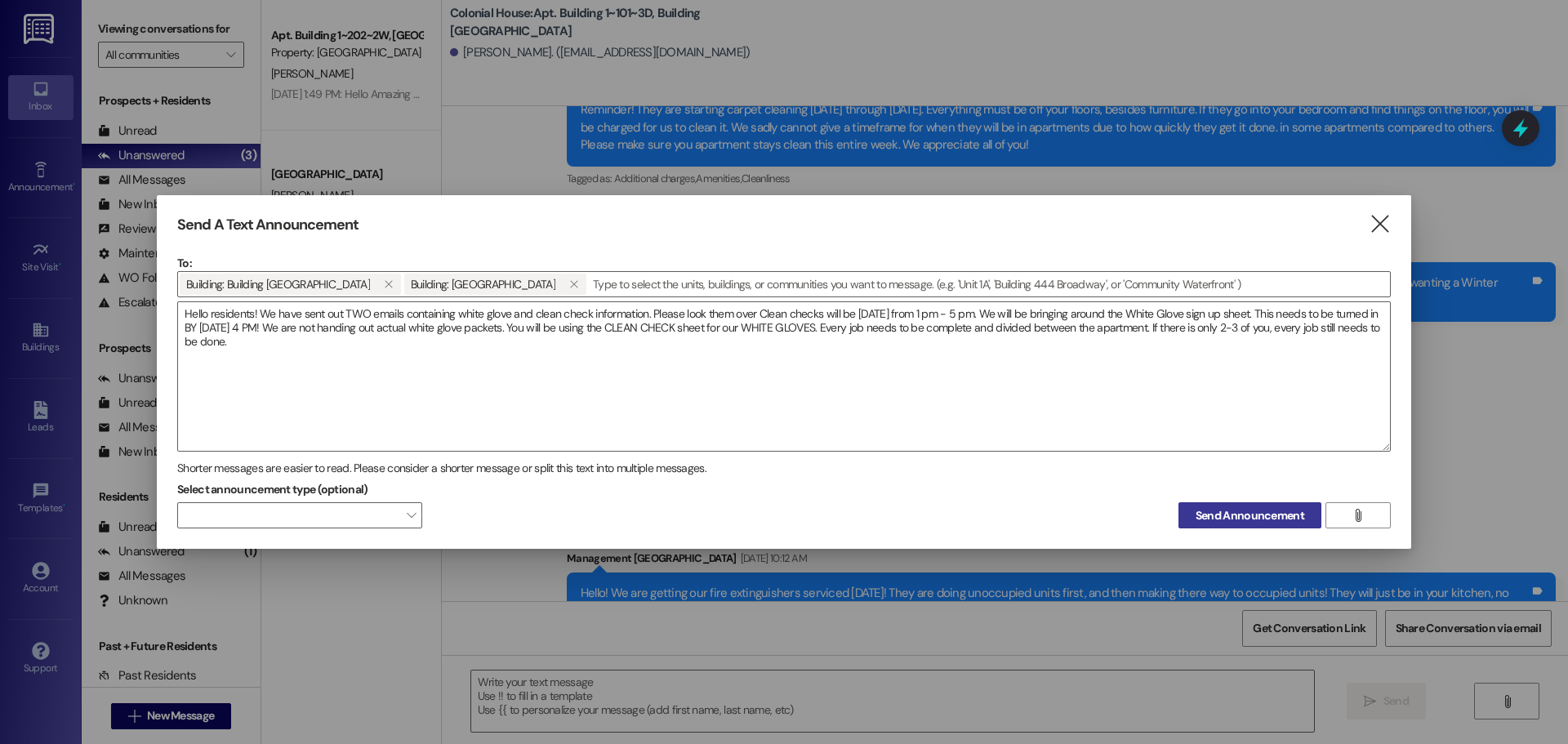
click at [1263, 517] on span "Send Announcement" at bounding box center [1249, 516] width 108 height 17
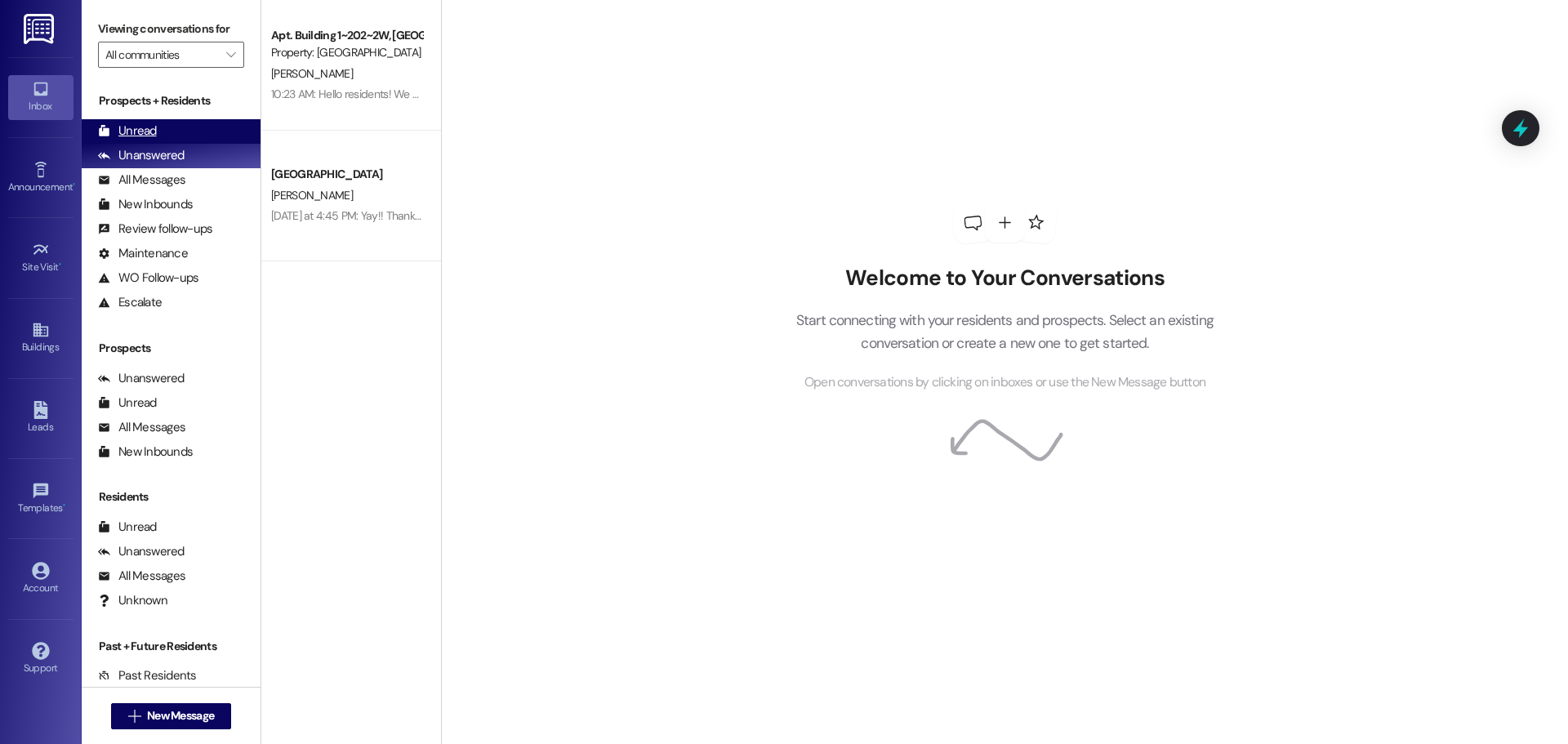
click at [148, 119] on div "Unread (0)" at bounding box center [171, 131] width 179 height 25
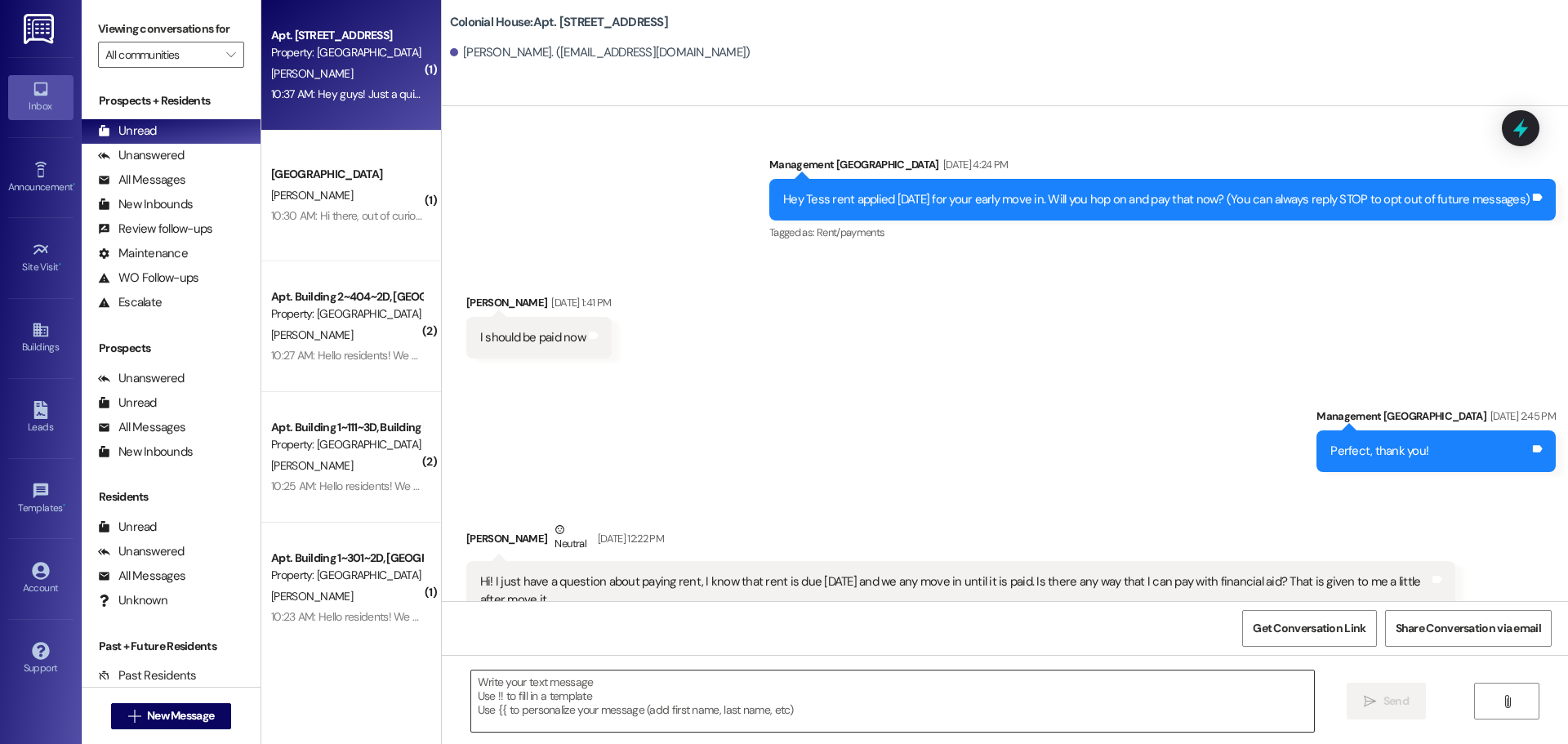
click at [518, 698] on textarea at bounding box center [893, 701] width 843 height 61
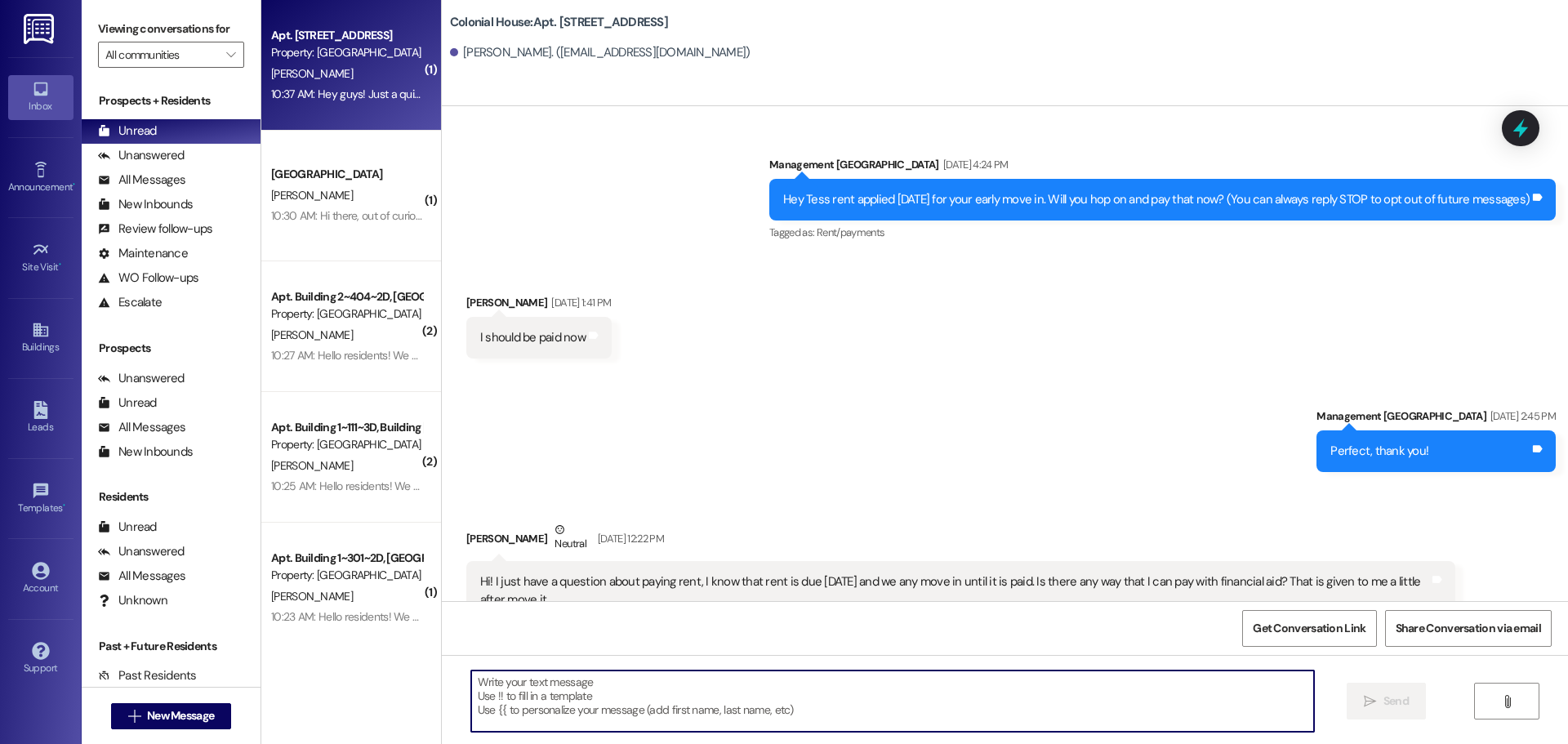
scroll to position [38250, 0]
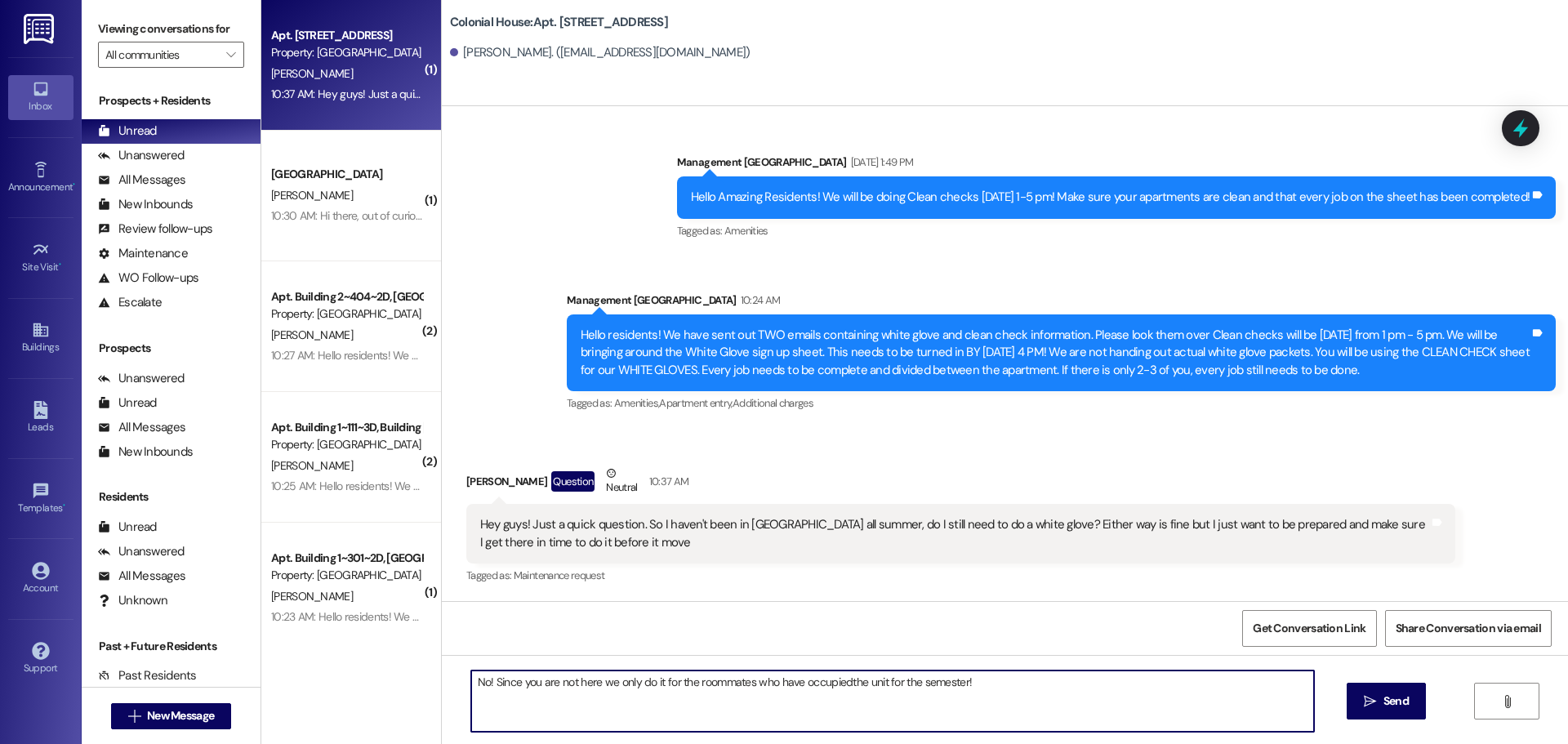
click at [839, 683] on textarea "No! Since you are not here we only do it for the roommates who have occupiedthe…" at bounding box center [893, 701] width 843 height 61
click at [996, 683] on textarea "No! Since you are not here we only do it for the roommates who have occupied th…" at bounding box center [893, 701] width 843 height 61
type textarea "No! Since you are not here we only do it for the roommates who have occupied th…"
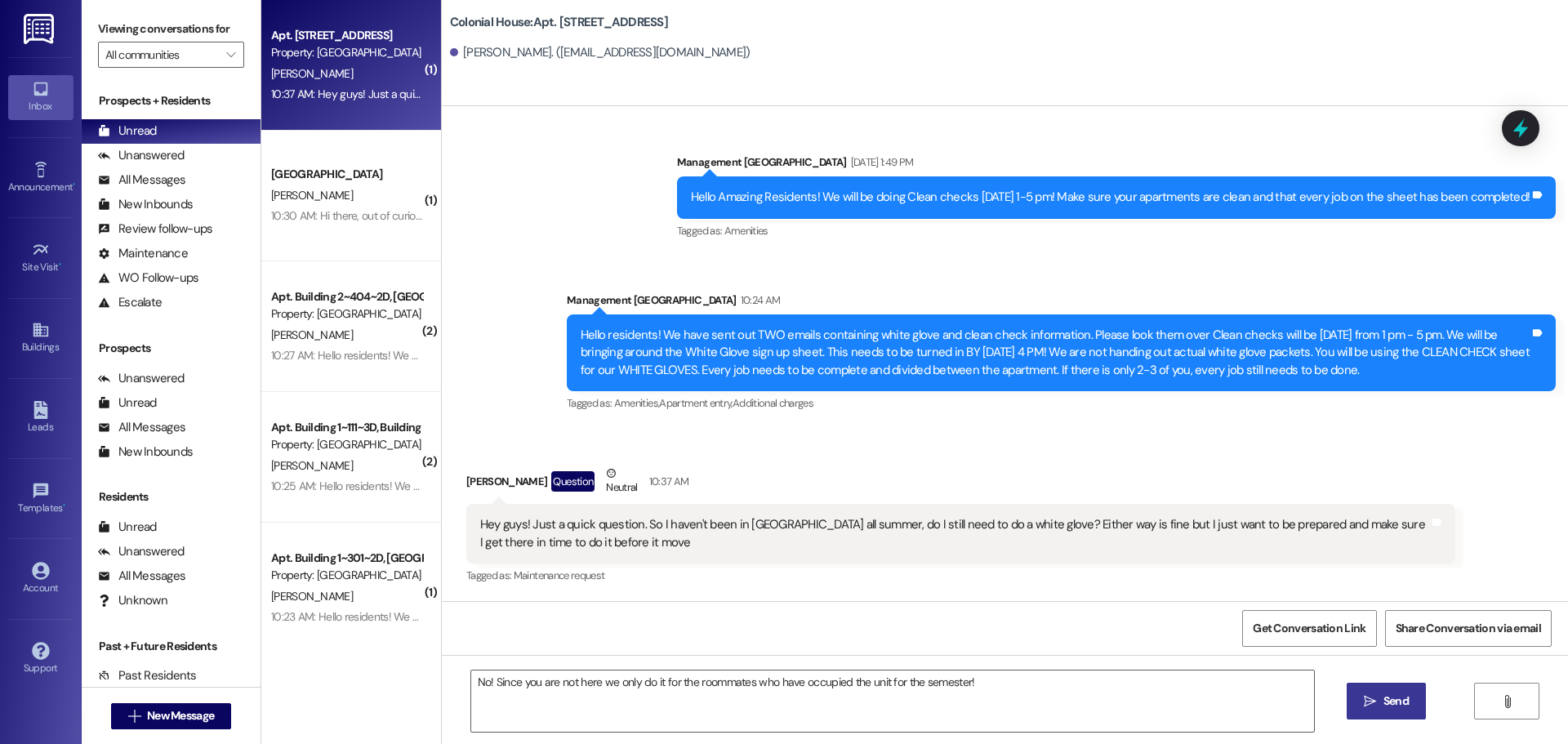
click at [1404, 695] on span "Send" at bounding box center [1396, 700] width 26 height 17
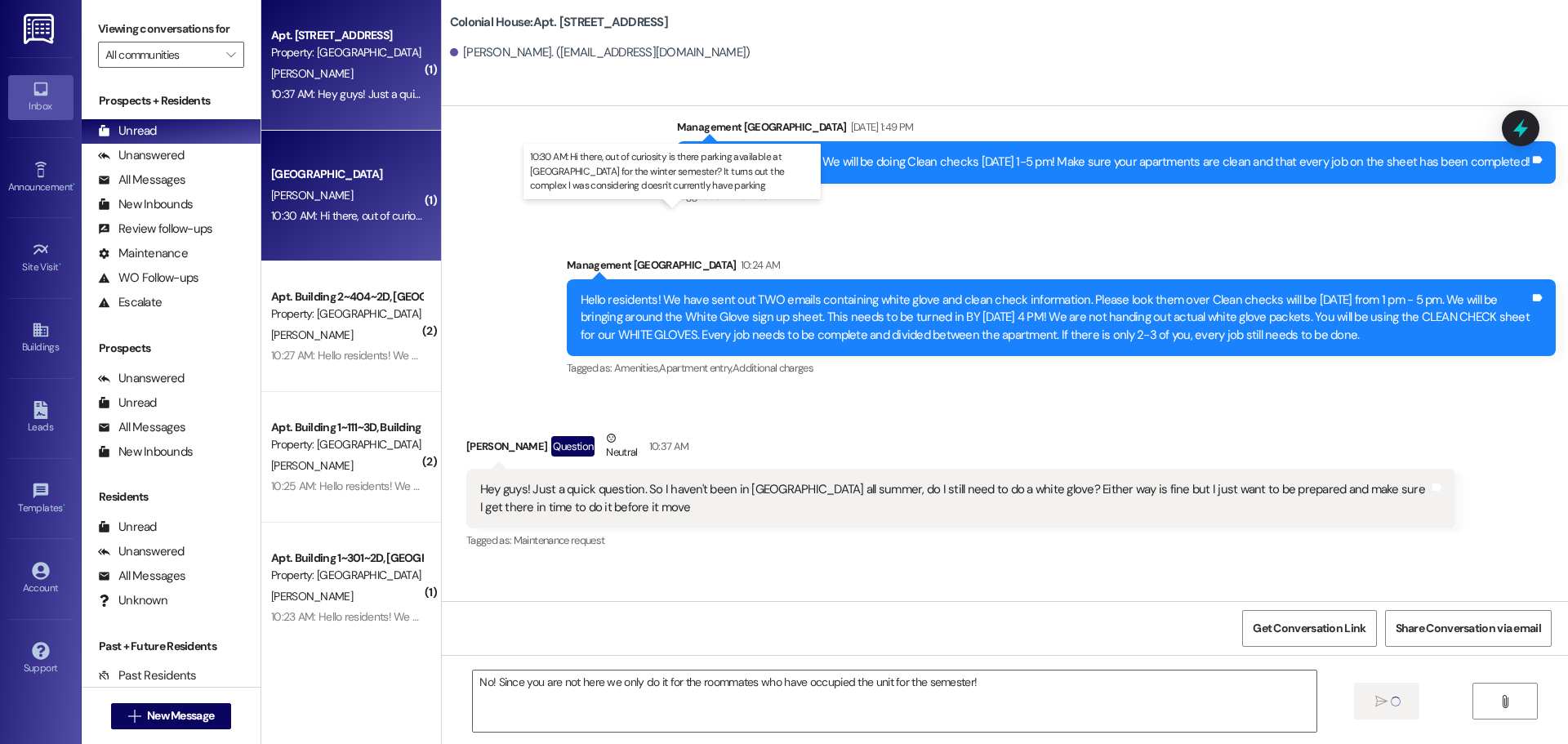
click at [374, 220] on div "10:30 AM: Hi there, out of curiosity is there parking available at [GEOGRAPHIC_…" at bounding box center [702, 216] width 861 height 15
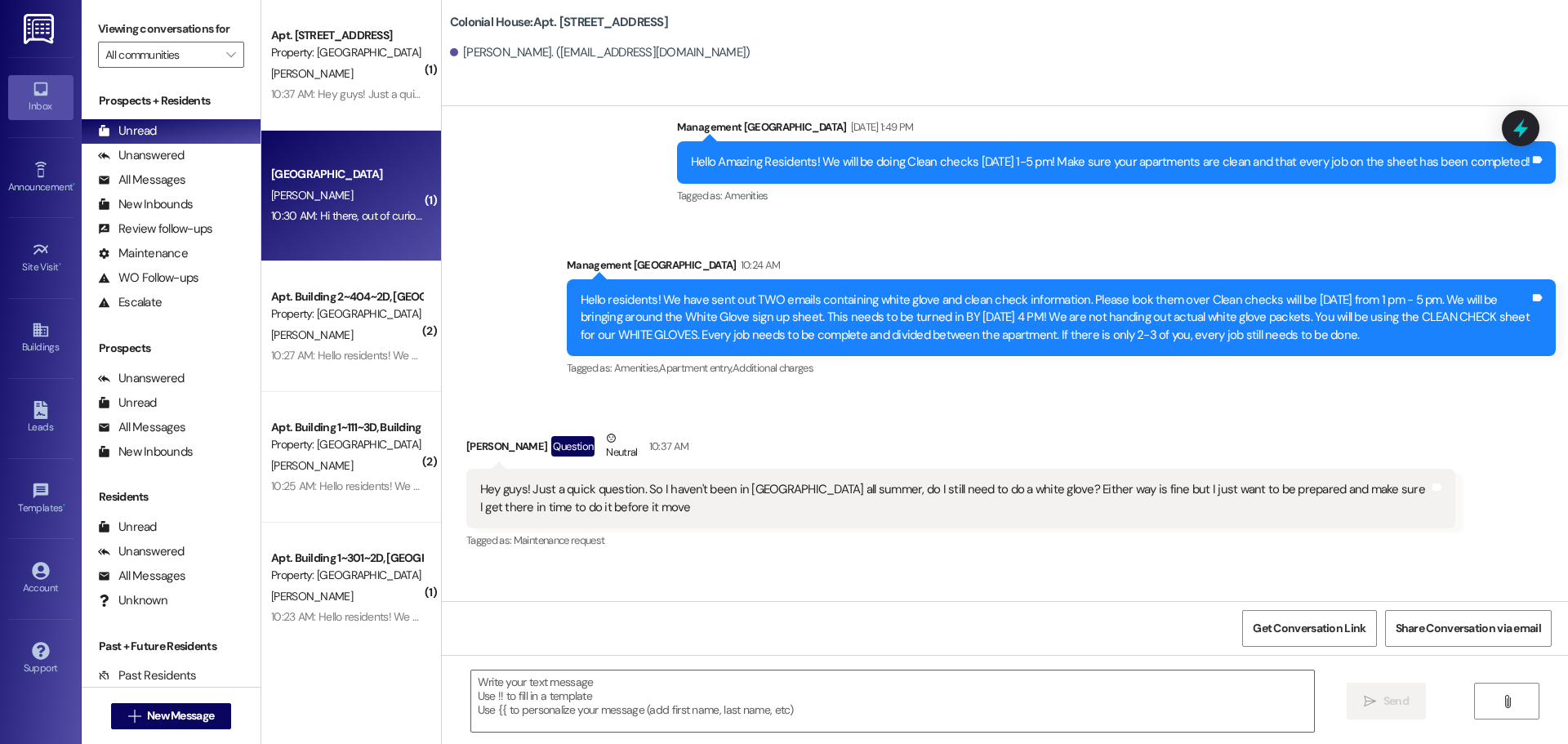
scroll to position [38249, 0]
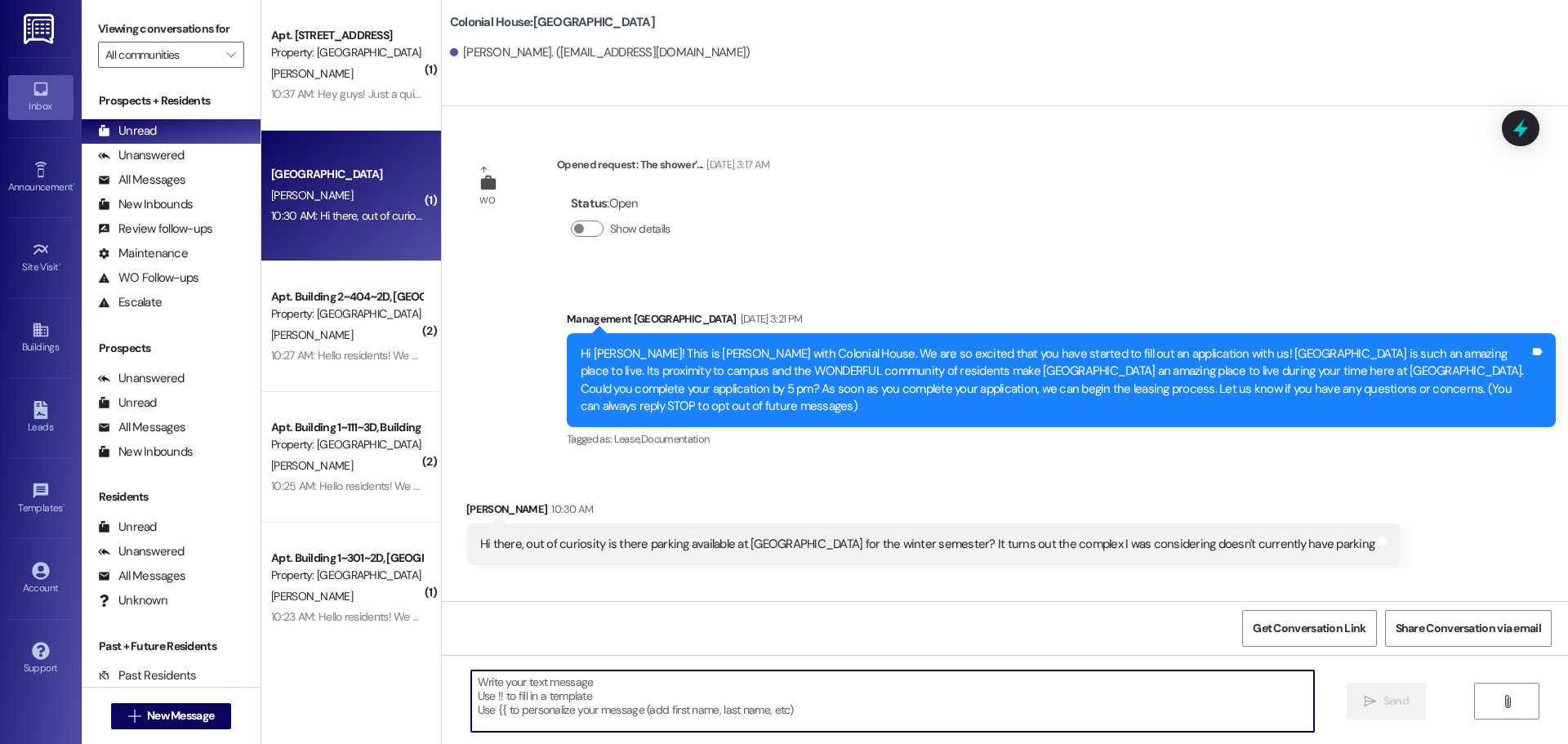
click at [531, 683] on textarea at bounding box center [893, 701] width 843 height 61
type textarea "We do have parking! We have 70 spots left :)"
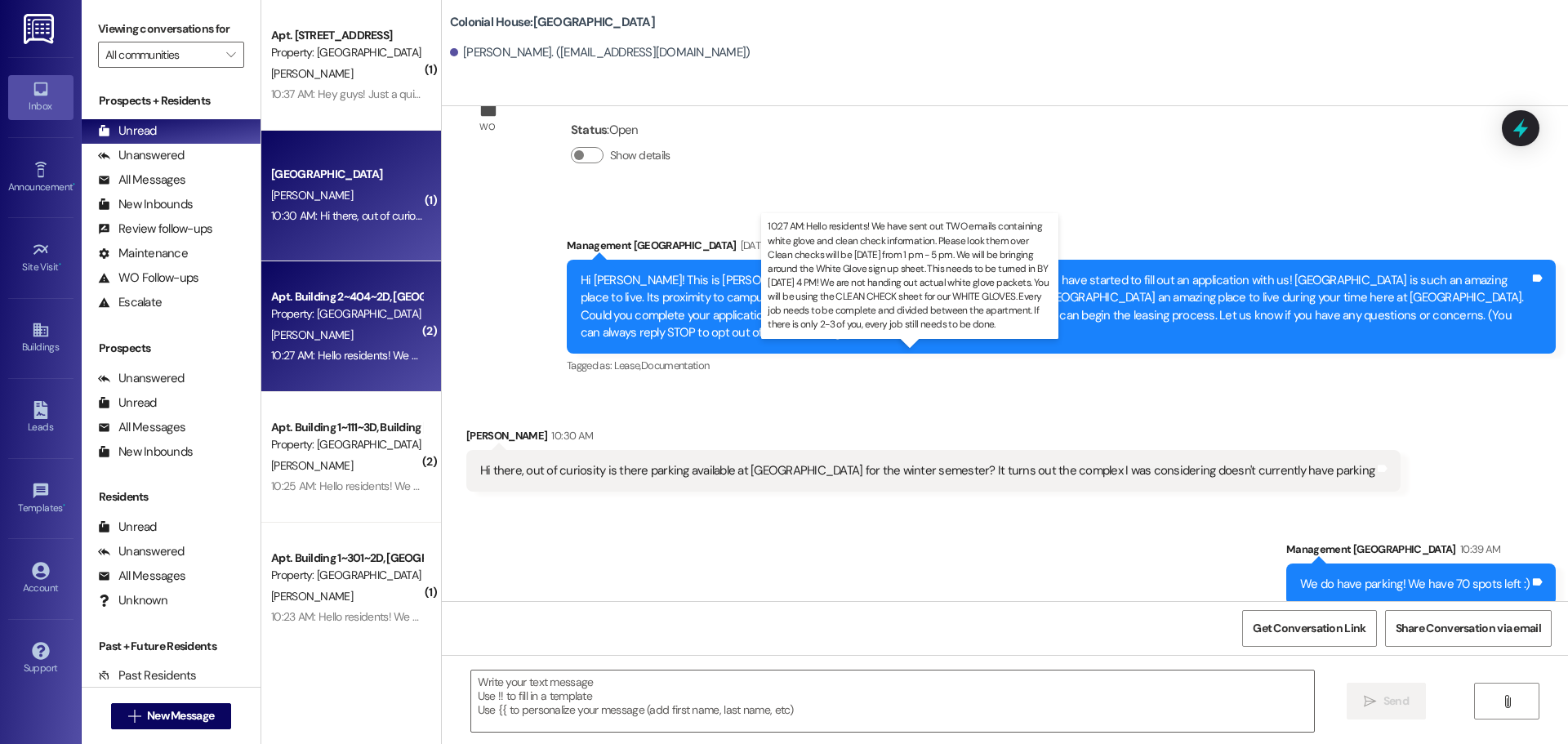
click at [354, 355] on div "10:27 AM: Hello residents! We have sent out TWO emails containing white glove a…" at bounding box center [1513, 355] width 2483 height 15
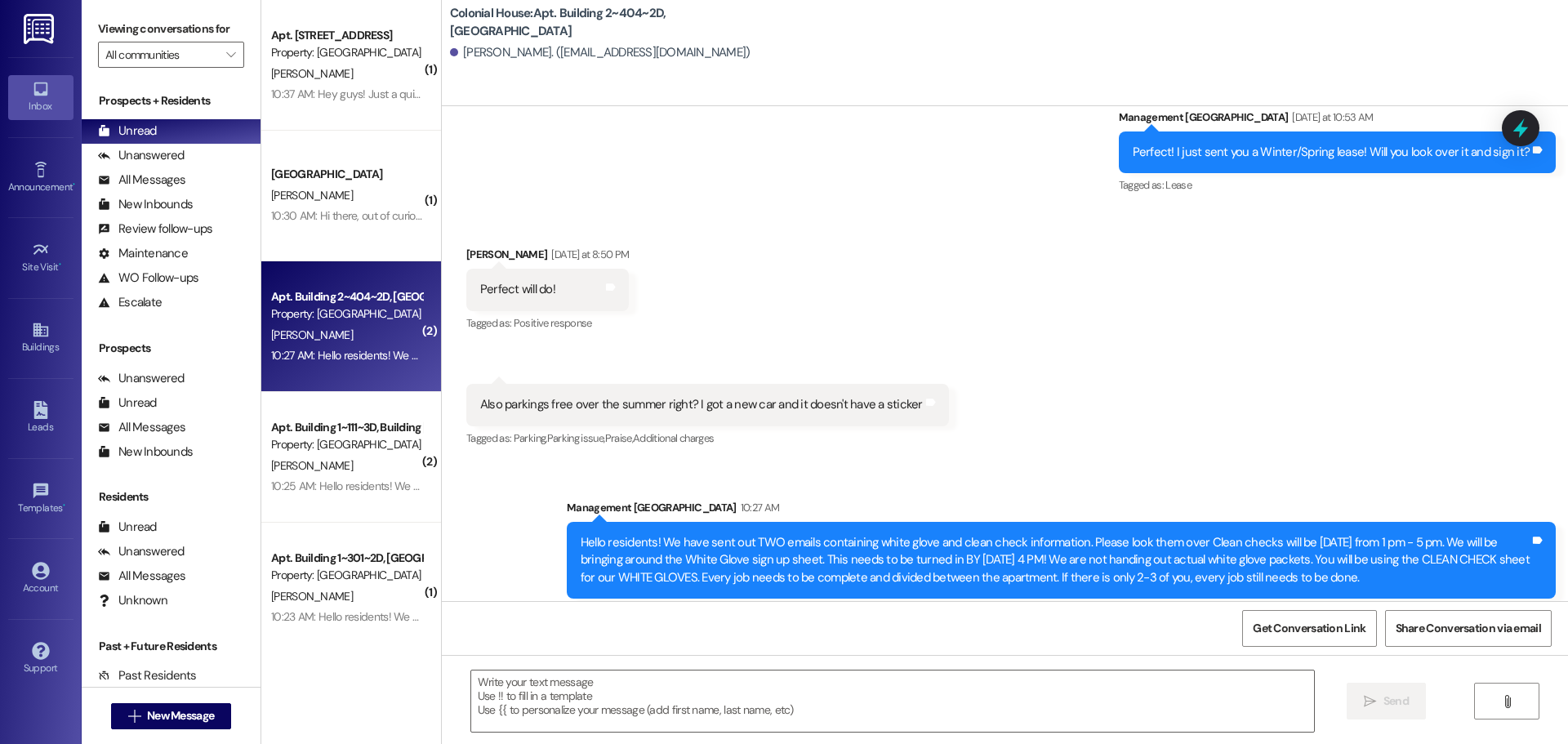
scroll to position [13825, 0]
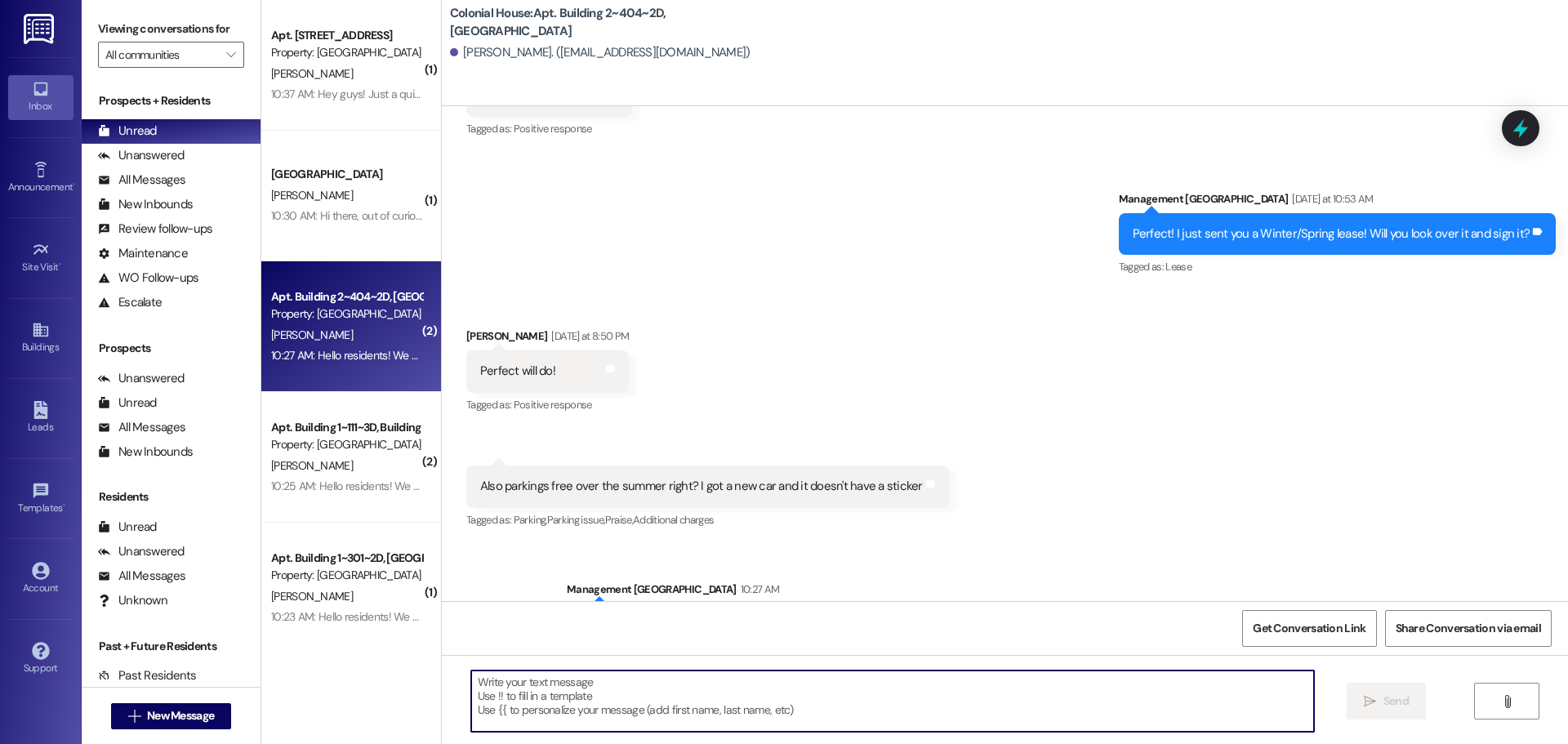
click at [576, 693] on textarea at bounding box center [893, 701] width 843 height 61
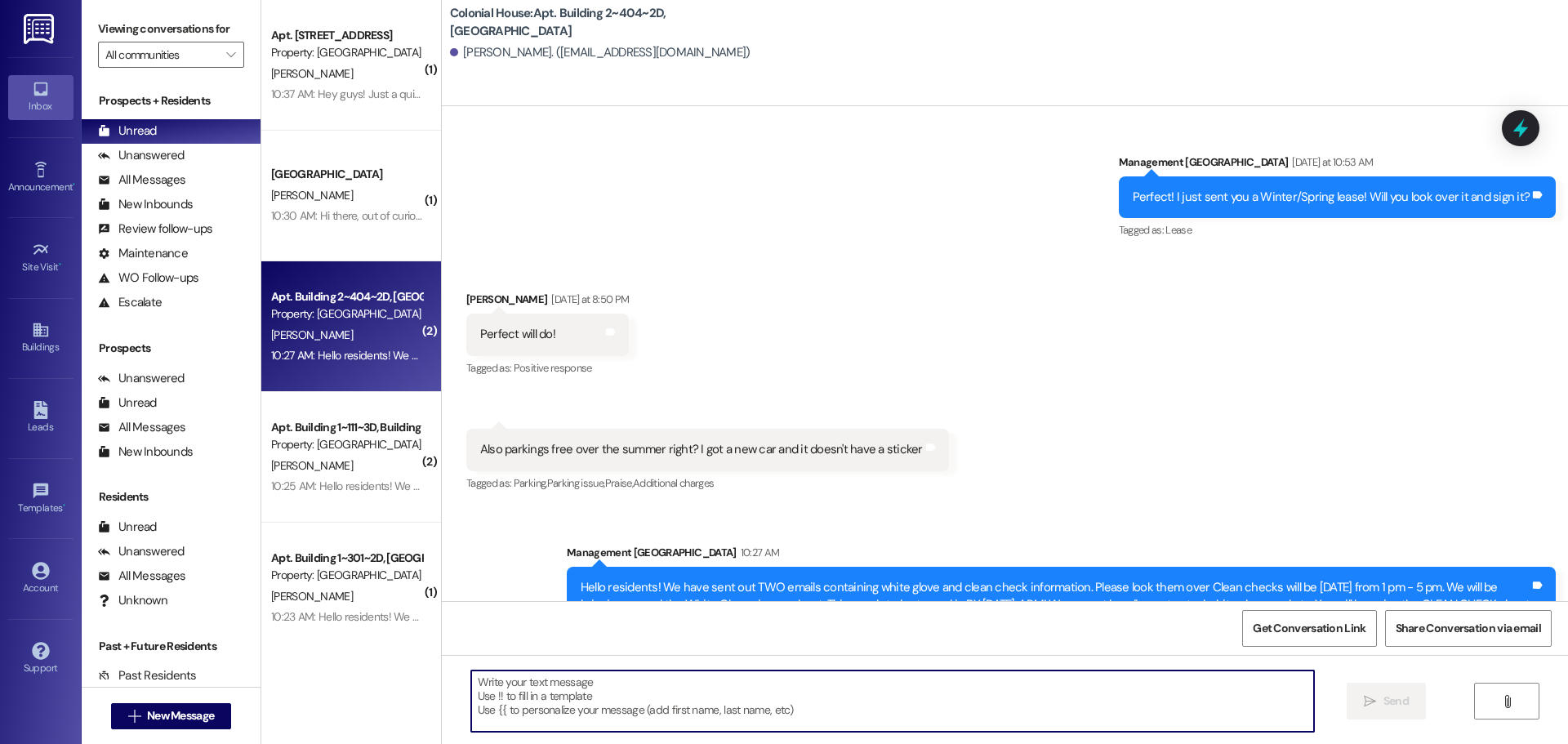
scroll to position [13907, 0]
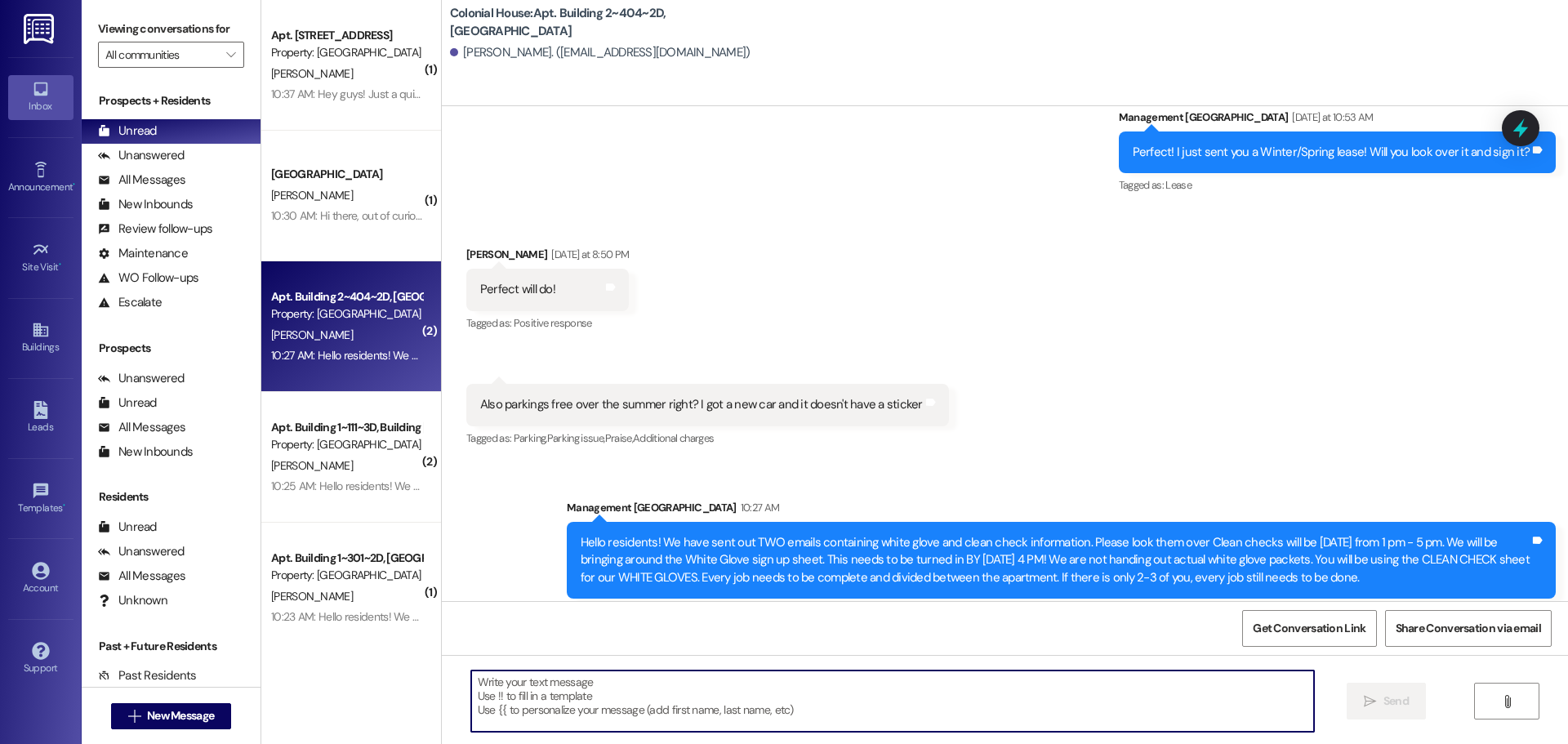
click at [508, 711] on textarea at bounding box center [893, 701] width 843 height 61
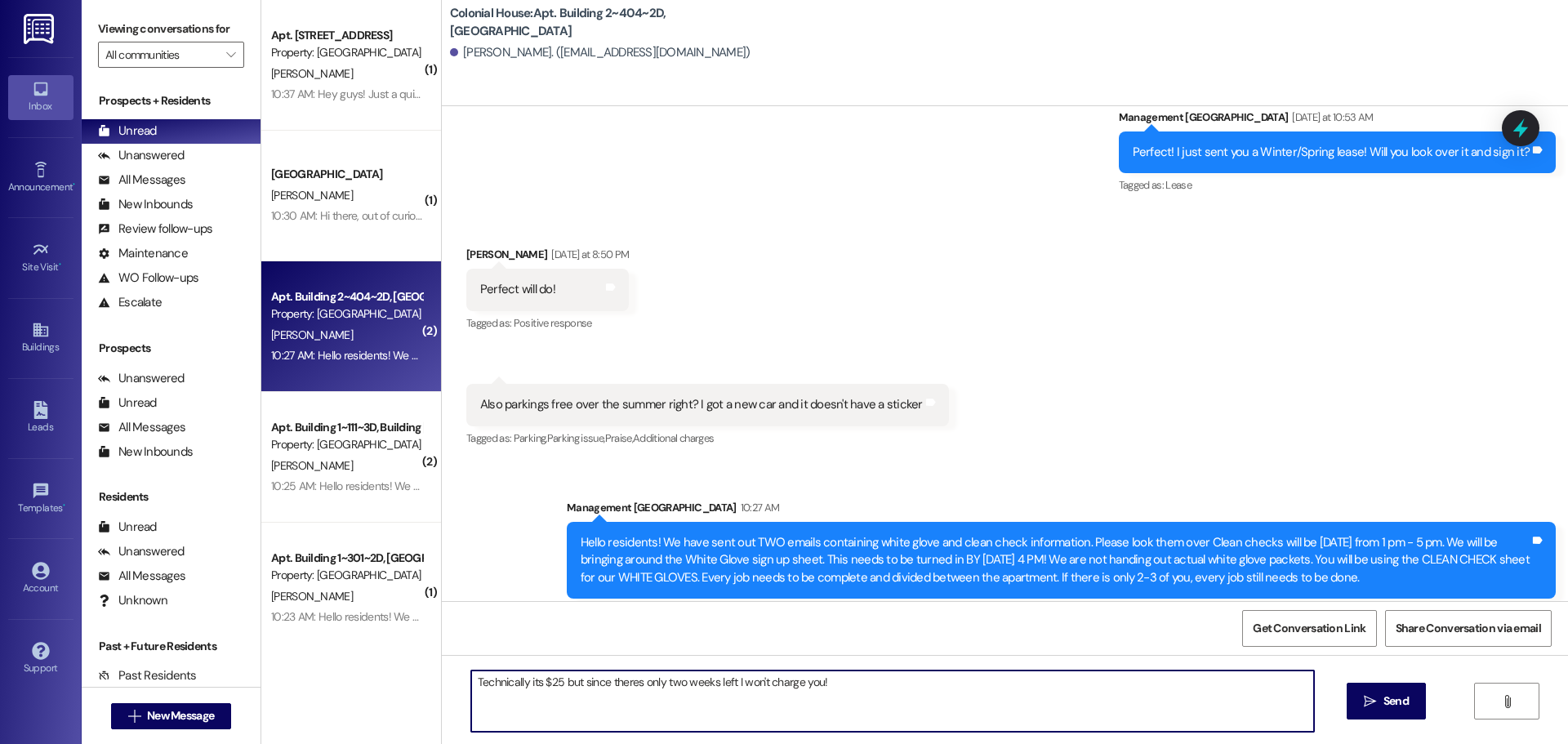
type textarea "Technically its $25 but since theres only two weeks left I won't charge you!"
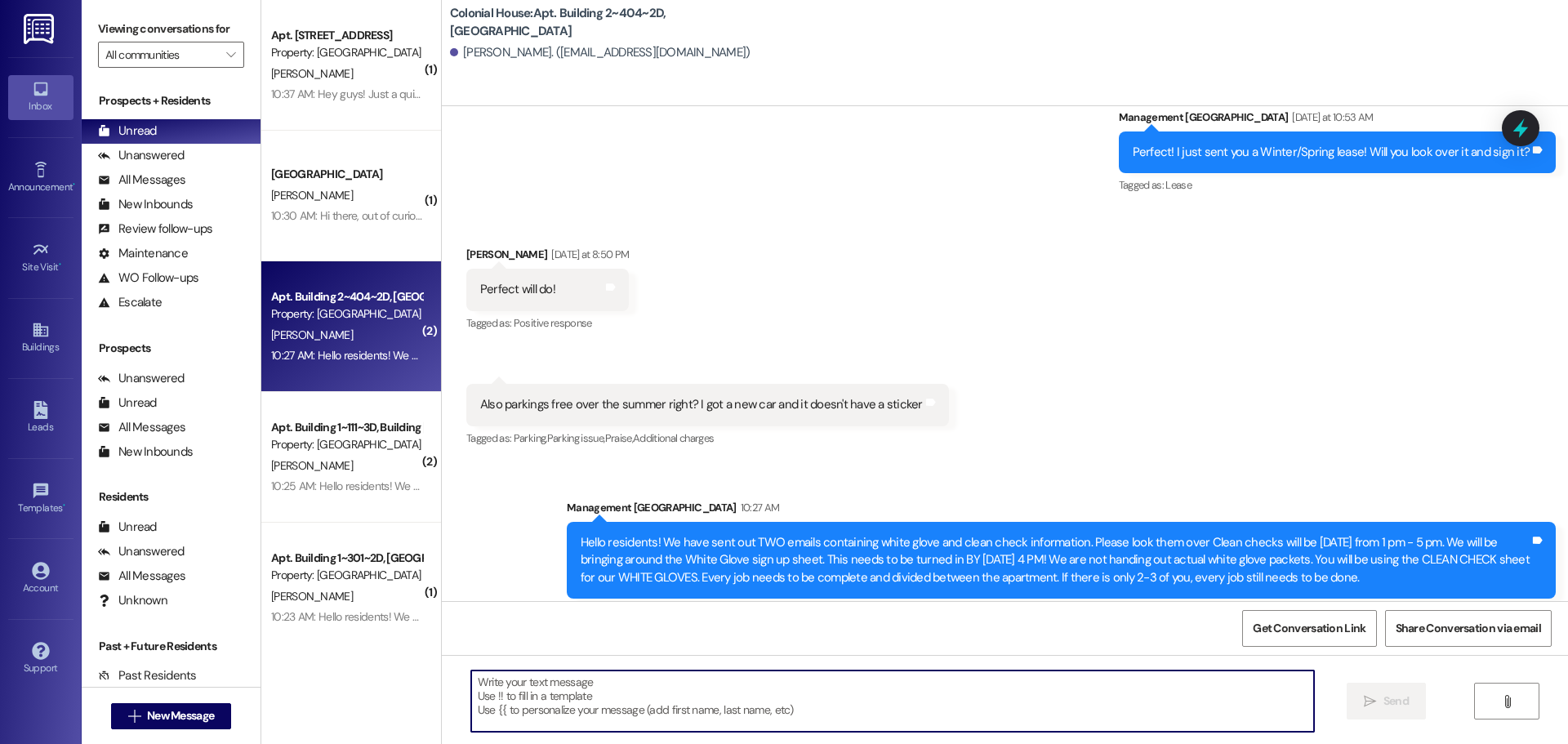
scroll to position [13733, 0]
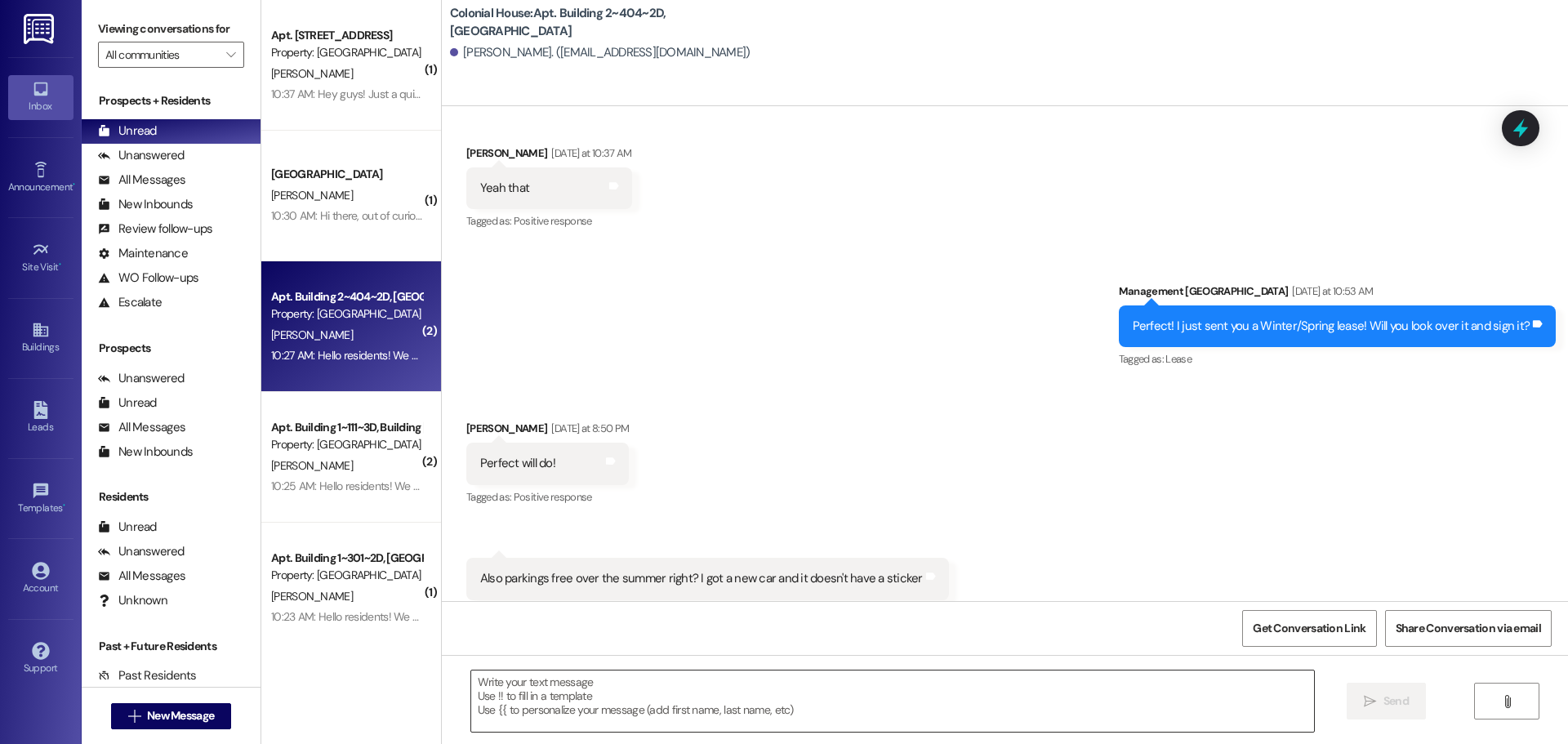
click at [584, 688] on textarea at bounding box center [893, 701] width 843 height 61
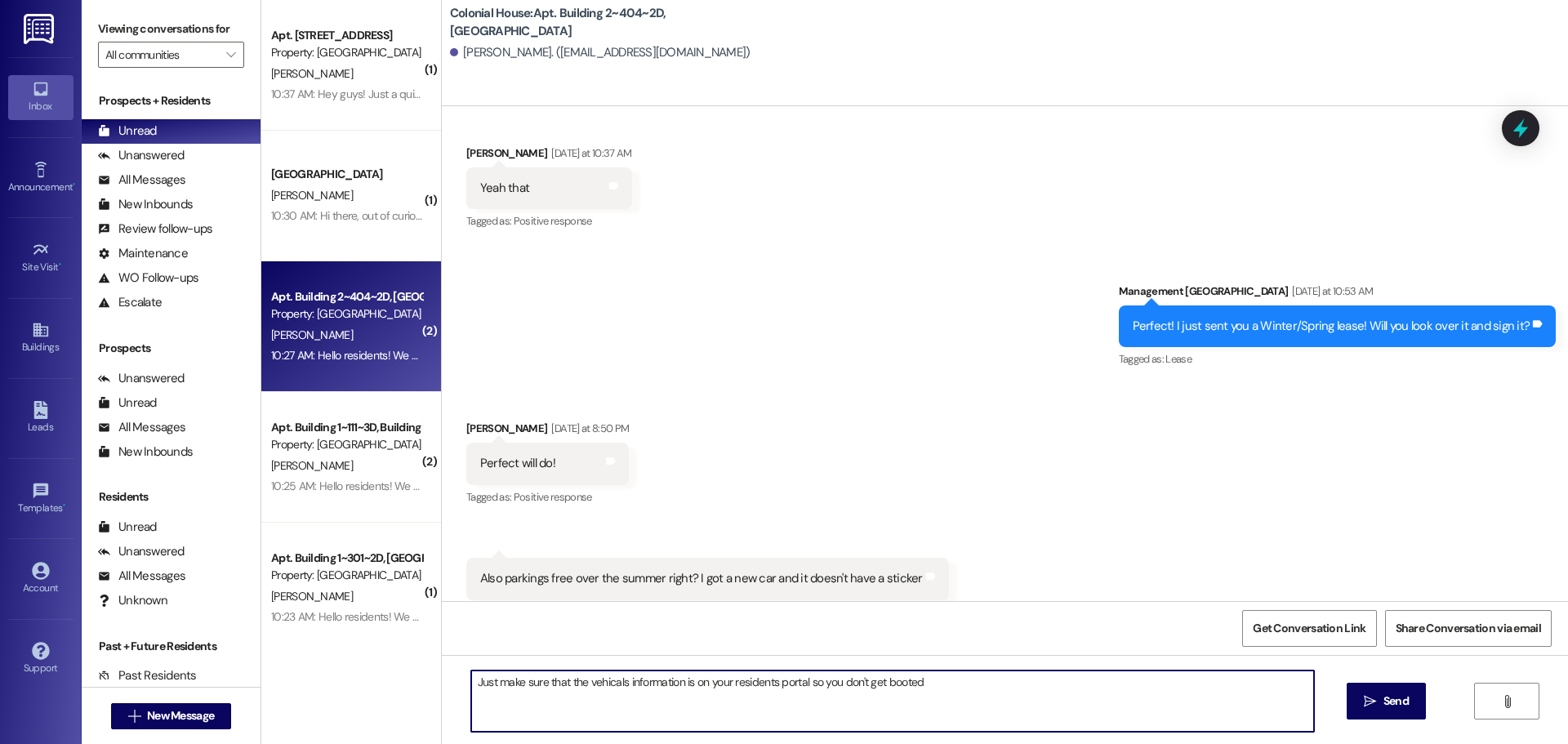
type textarea "Just make sure that the vehicals information is on your residents portal so you…"
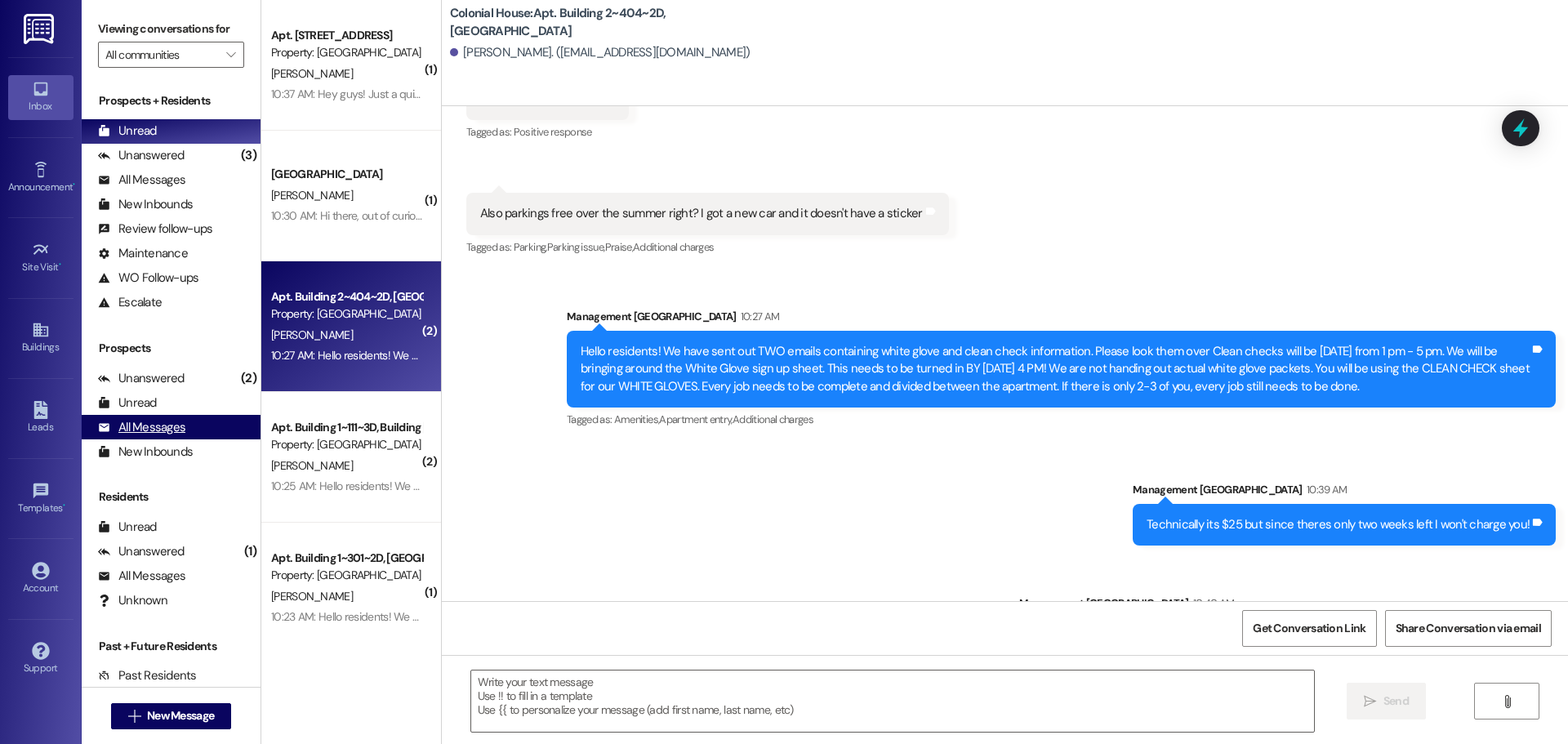
scroll to position [14134, 0]
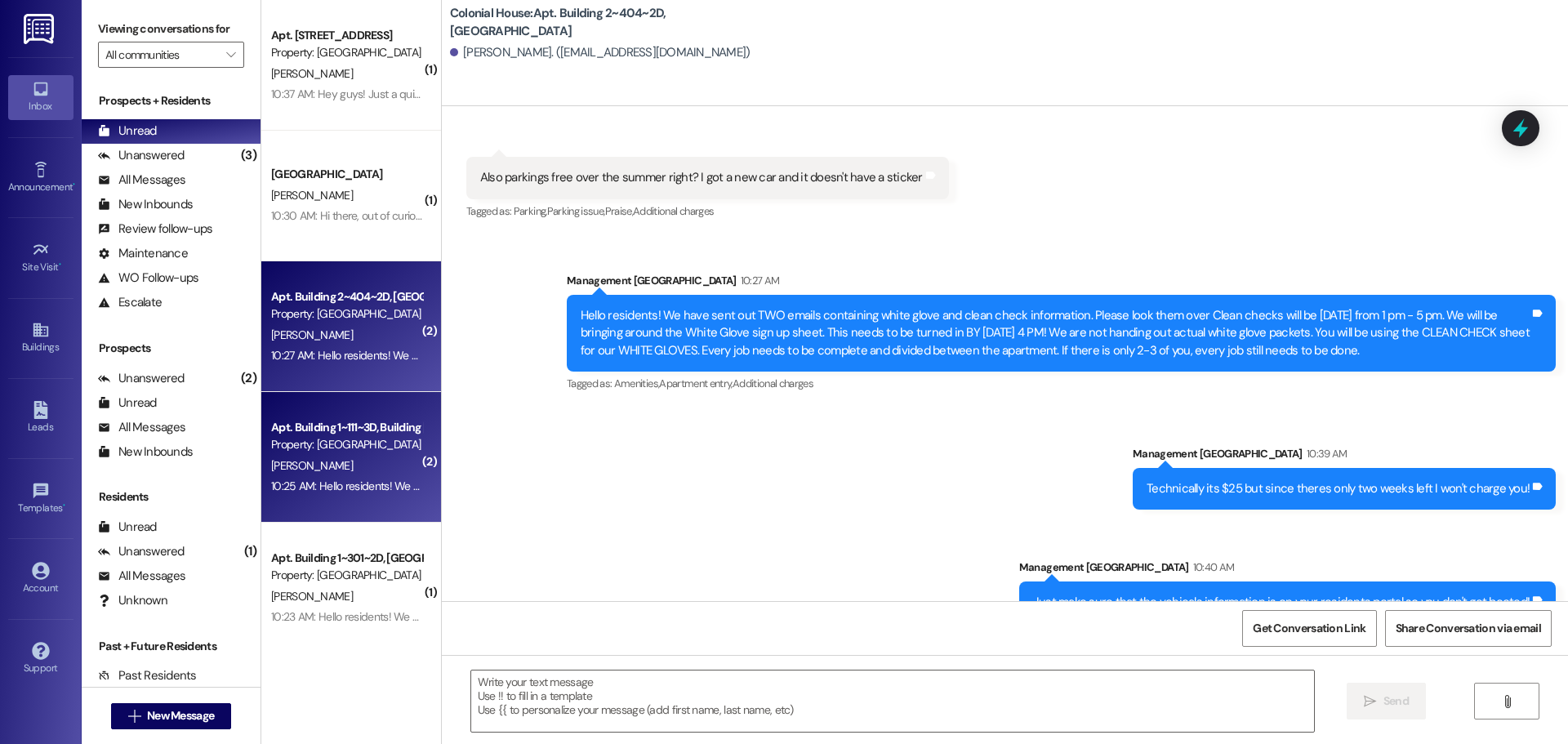
click at [303, 485] on div "10:25 AM: Hello residents! We have sent out TWO emails containing white glove a…" at bounding box center [1514, 486] width 2485 height 15
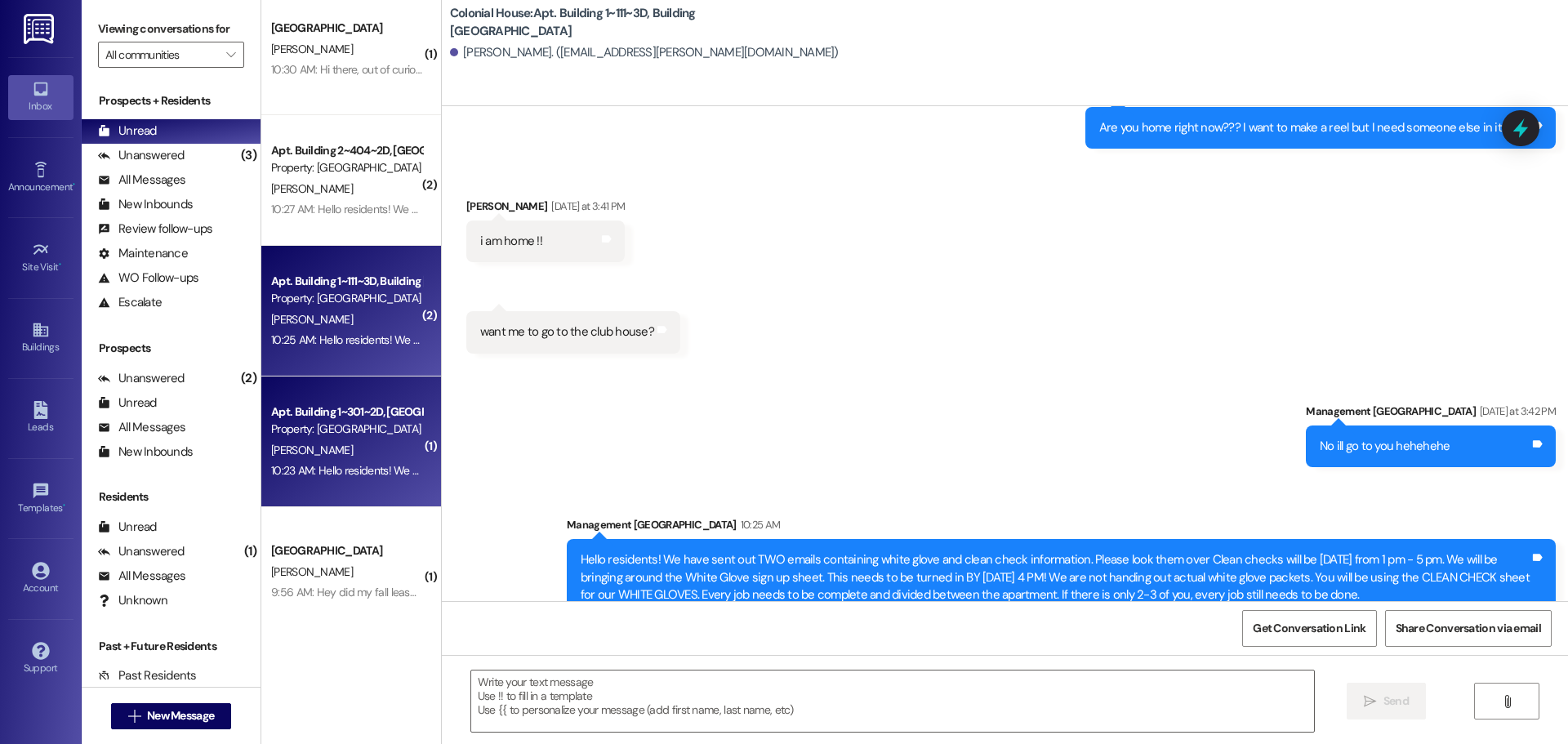
scroll to position [163, 0]
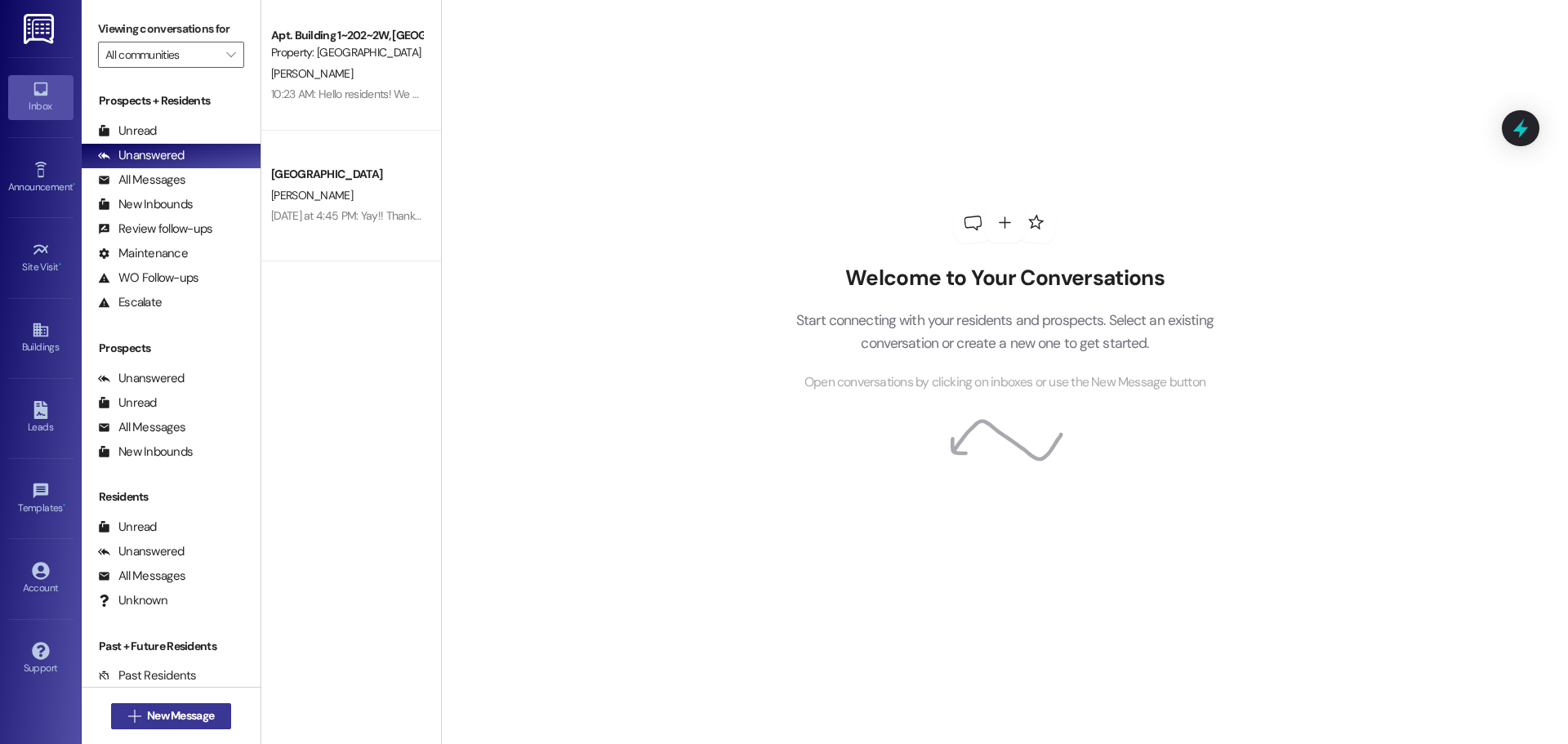
click at [168, 723] on span "New Message" at bounding box center [180, 716] width 67 height 17
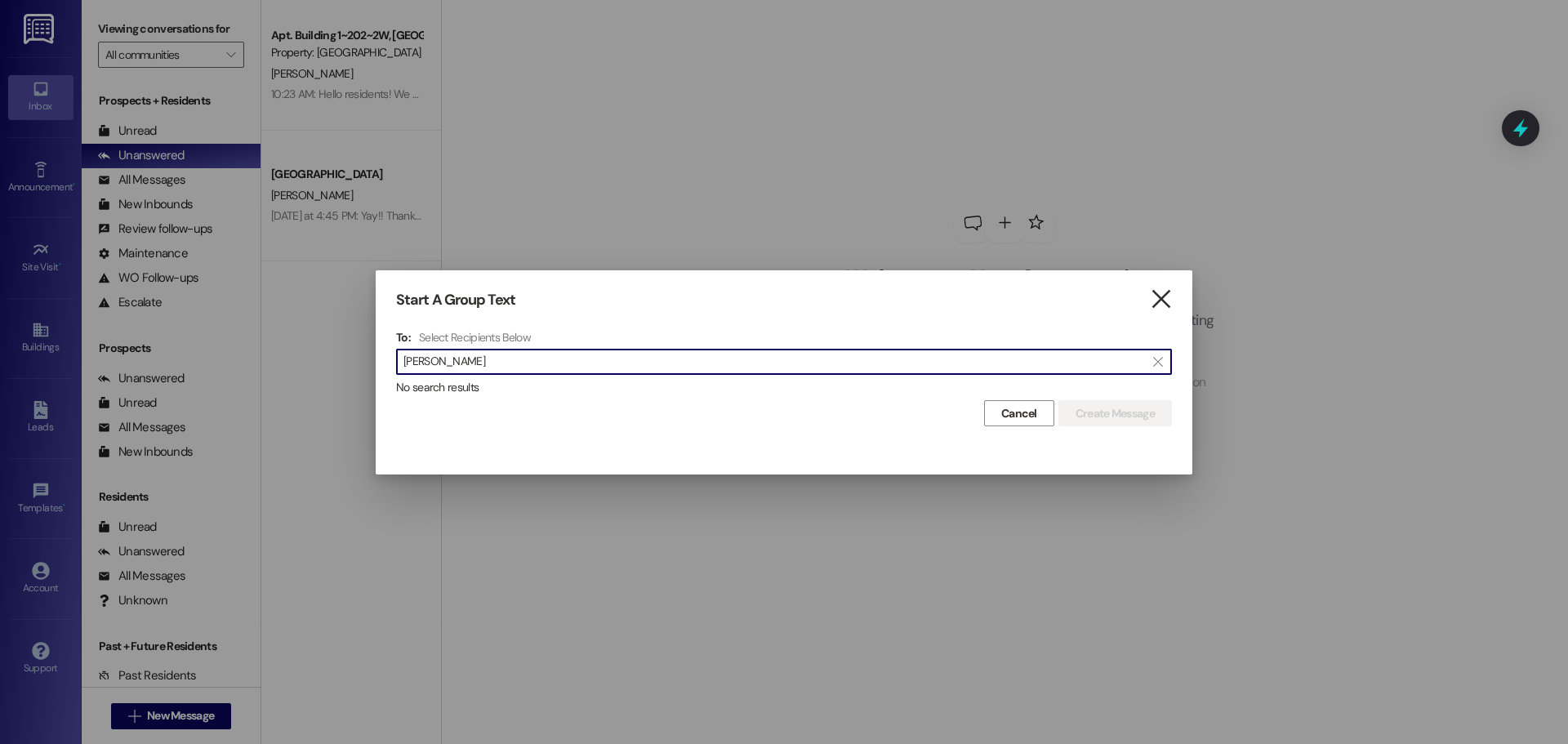
type input "Sophia Pri"
click at [1151, 296] on icon "" at bounding box center [1161, 299] width 22 height 17
